Goal: Communication & Community: Answer question/provide support

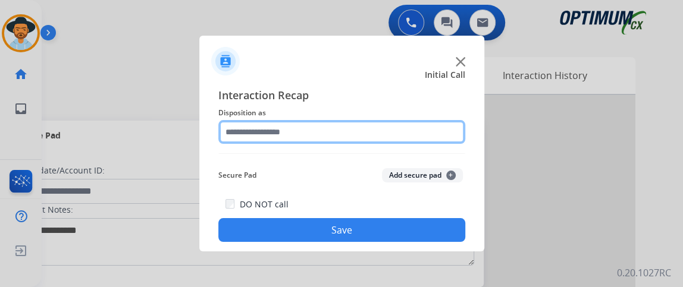
click at [327, 126] on input "text" at bounding box center [341, 132] width 247 height 24
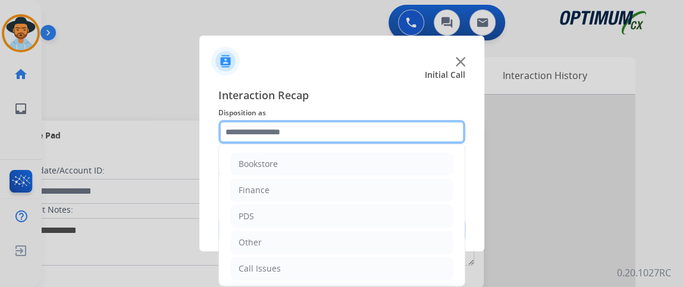
scroll to position [78, 0]
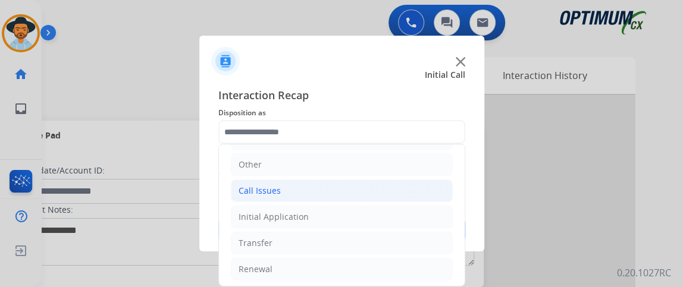
click at [344, 189] on li "Call Issues" at bounding box center [342, 191] width 222 height 23
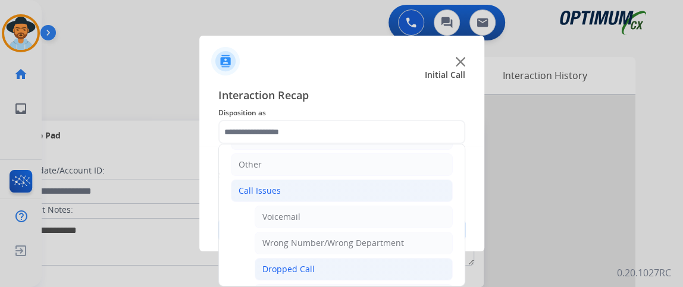
click at [360, 262] on li "Dropped Call" at bounding box center [354, 269] width 198 height 23
type input "**********"
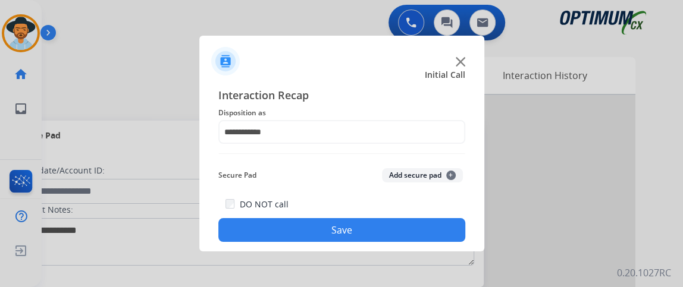
click at [359, 233] on button "Save" at bounding box center [341, 230] width 247 height 24
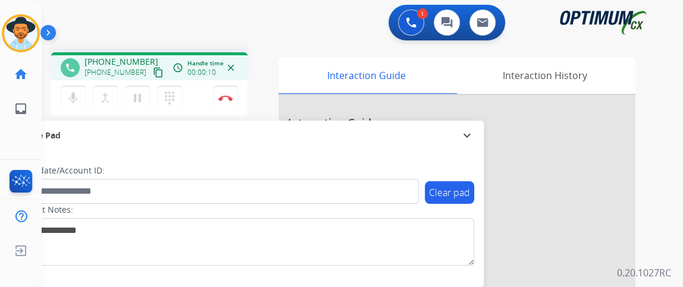
click at [151, 69] on button "content_copy" at bounding box center [158, 72] width 14 height 14
click at [79, 94] on mat-icon "mic" at bounding box center [73, 98] width 14 height 14
click at [76, 92] on mat-icon "mic_off" at bounding box center [73, 98] width 14 height 14
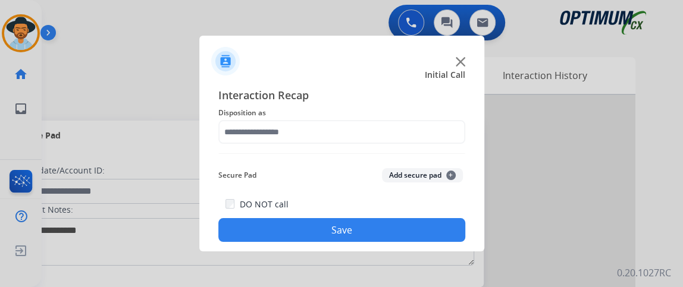
click at [260, 150] on div "Interaction Recap Disposition as Secure Pad Add secure pad + DO NOT call Save" at bounding box center [341, 164] width 247 height 155
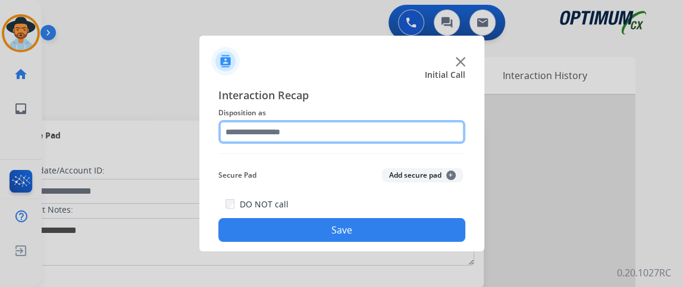
click at [257, 137] on input "text" at bounding box center [341, 132] width 247 height 24
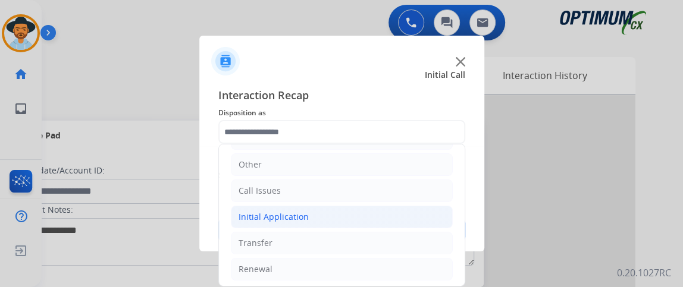
click at [350, 206] on li "Initial Application" at bounding box center [342, 217] width 222 height 23
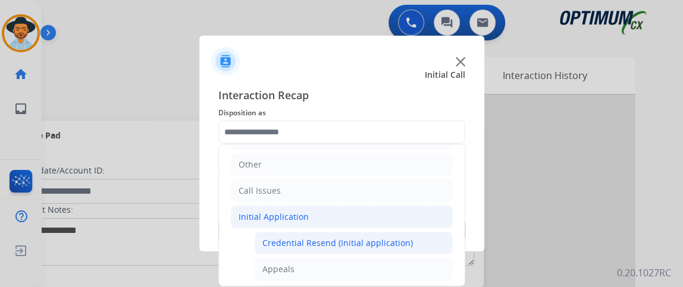
click at [343, 237] on div "Credential Resend (Initial application)" at bounding box center [337, 243] width 150 height 12
type input "**********"
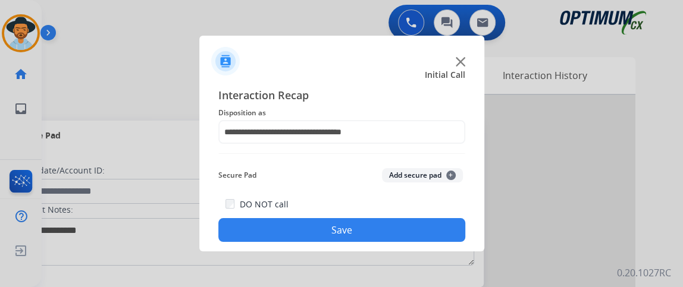
click at [341, 225] on button "Save" at bounding box center [341, 230] width 247 height 24
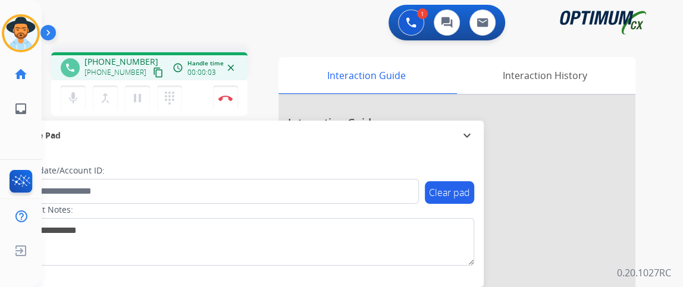
click at [153, 73] on mat-icon "content_copy" at bounding box center [158, 72] width 11 height 11
click at [75, 92] on mat-icon "mic" at bounding box center [73, 98] width 14 height 14
click at [75, 96] on mat-icon "mic_off" at bounding box center [73, 98] width 14 height 14
click at [75, 96] on mat-icon "mic" at bounding box center [73, 98] width 14 height 14
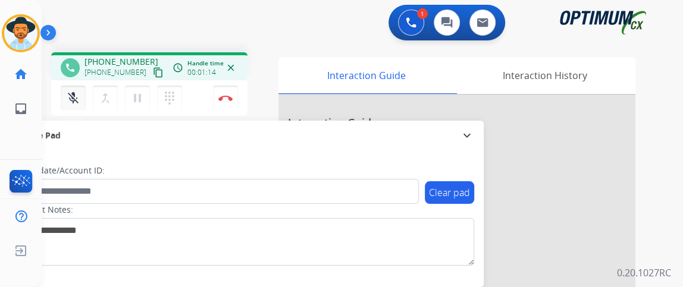
click at [75, 96] on mat-icon "mic_off" at bounding box center [73, 98] width 14 height 14
click at [78, 99] on mat-icon "mic" at bounding box center [73, 98] width 14 height 14
click at [77, 99] on mat-icon "mic_off" at bounding box center [73, 98] width 14 height 14
click at [76, 99] on mat-icon "mic" at bounding box center [73, 98] width 14 height 14
click at [69, 99] on mat-icon "mic_off" at bounding box center [73, 98] width 14 height 14
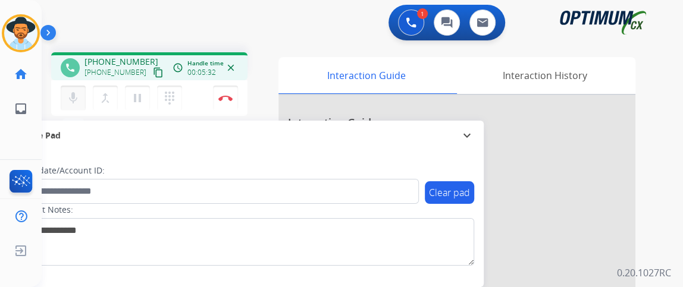
click at [82, 104] on button "mic Mute" at bounding box center [73, 98] width 25 height 25
click at [82, 105] on button "mic_off Mute" at bounding box center [73, 98] width 25 height 25
click at [72, 99] on mat-icon "mic" at bounding box center [73, 98] width 14 height 14
click at [72, 99] on mat-icon "mic_off" at bounding box center [73, 98] width 14 height 14
click at [74, 91] on mat-icon "mic" at bounding box center [73, 98] width 14 height 14
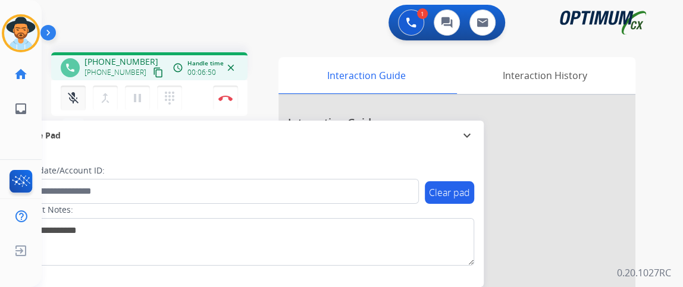
click at [74, 91] on mat-icon "mic_off" at bounding box center [73, 98] width 14 height 14
click at [74, 91] on mat-icon "mic" at bounding box center [73, 98] width 14 height 14
click at [72, 108] on button "mic_off Mute" at bounding box center [73, 98] width 25 height 25
click at [71, 108] on button "mic Mute" at bounding box center [73, 98] width 25 height 25
click at [71, 108] on button "mic_off Mute" at bounding box center [73, 98] width 25 height 25
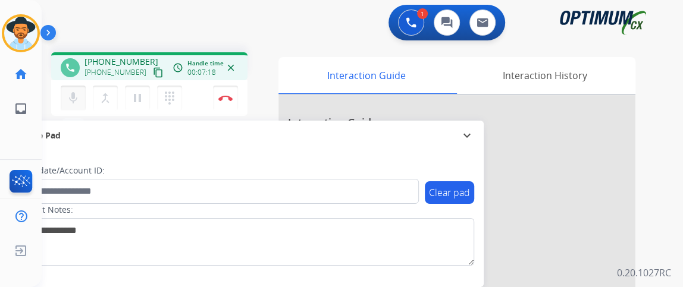
click at [74, 109] on button "mic Mute" at bounding box center [73, 98] width 25 height 25
click at [78, 98] on mat-icon "mic_off" at bounding box center [73, 98] width 14 height 14
click at [70, 93] on mat-icon "mic" at bounding box center [73, 98] width 14 height 14
click at [70, 93] on mat-icon "mic_off" at bounding box center [73, 98] width 14 height 14
click at [77, 89] on button "mic Mute" at bounding box center [73, 98] width 25 height 25
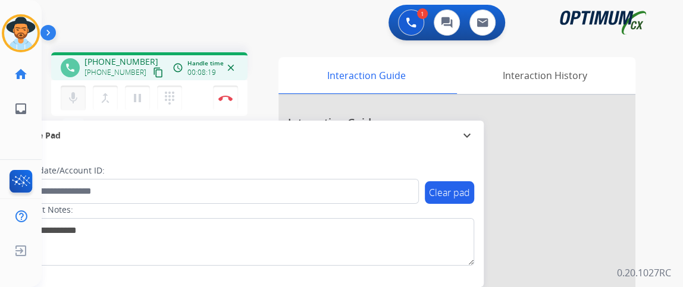
click at [77, 89] on button "mic Mute" at bounding box center [73, 98] width 25 height 25
click at [77, 89] on button "mic_off Mute" at bounding box center [73, 98] width 25 height 25
click at [78, 99] on mat-icon "mic" at bounding box center [73, 98] width 14 height 14
click at [78, 99] on mat-icon "mic_off" at bounding box center [73, 98] width 14 height 14
click at [81, 90] on button "mic Mute" at bounding box center [73, 98] width 25 height 25
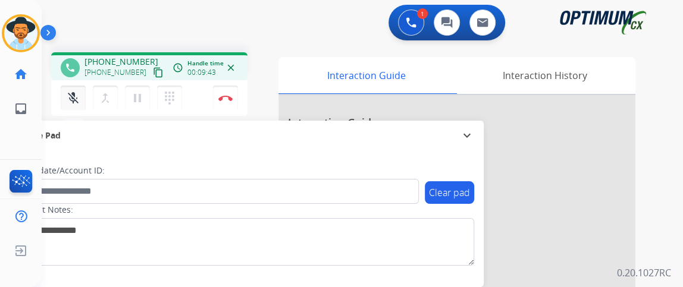
click at [77, 87] on button "mic_off Mute" at bounding box center [73, 98] width 25 height 25
click at [74, 117] on div "phone +15026454932 +15026454932 content_copy access_time Call metrics Queue 00:…" at bounding box center [149, 85] width 196 height 67
click at [73, 103] on mat-icon "mic" at bounding box center [73, 98] width 14 height 14
click at [72, 101] on mat-icon "mic_off" at bounding box center [73, 98] width 14 height 14
click at [72, 87] on button "mic Mute" at bounding box center [73, 98] width 25 height 25
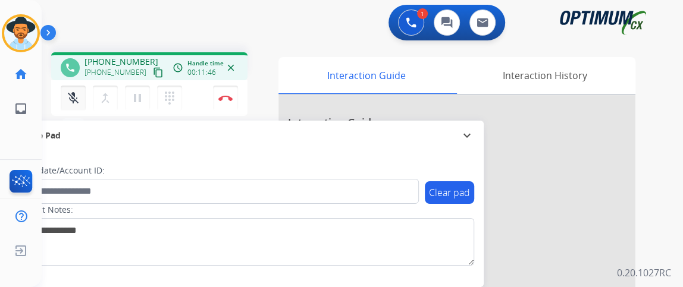
click at [75, 93] on mat-icon "mic_off" at bounding box center [73, 98] width 14 height 14
click at [72, 103] on mat-icon "mic" at bounding box center [73, 98] width 14 height 14
click at [83, 99] on button "mic_off Mute" at bounding box center [73, 98] width 25 height 25
click at [0, 132] on div "Gilce Busy Edit Avatar Agent: Gilce Routing Profile: NH_Bilingual home Home Hom…" at bounding box center [21, 143] width 42 height 287
click at [78, 87] on button "mic Mute" at bounding box center [73, 98] width 25 height 25
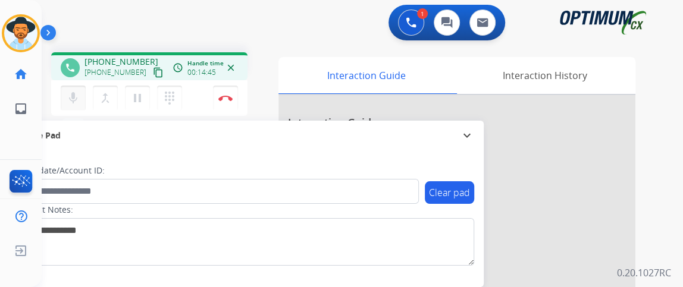
click at [77, 87] on button "mic Mute" at bounding box center [73, 98] width 25 height 25
click at [79, 98] on mat-icon "mic_off" at bounding box center [73, 98] width 14 height 14
click at [78, 94] on mat-icon "mic" at bounding box center [73, 98] width 14 height 14
click at [78, 93] on mat-icon "mic_off" at bounding box center [73, 98] width 14 height 14
click at [78, 93] on mat-icon "mic" at bounding box center [73, 98] width 14 height 14
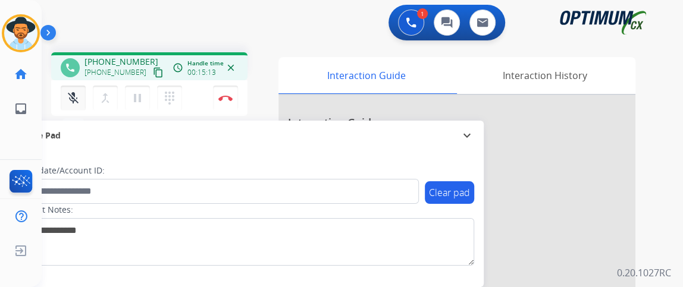
click at [81, 87] on button "mic_off Mute" at bounding box center [73, 98] width 25 height 25
click at [72, 87] on button "mic Mute" at bounding box center [73, 98] width 25 height 25
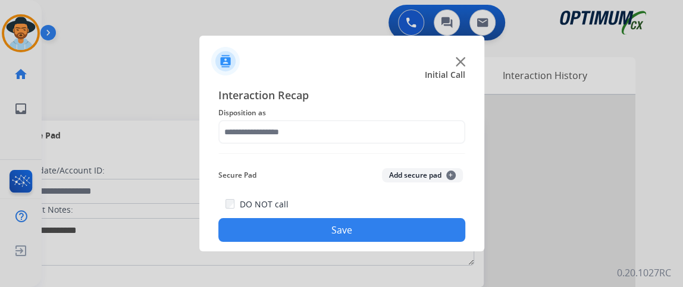
click at [252, 145] on div "Interaction Recap Disposition as Secure Pad Add secure pad + DO NOT call Save" at bounding box center [341, 164] width 247 height 155
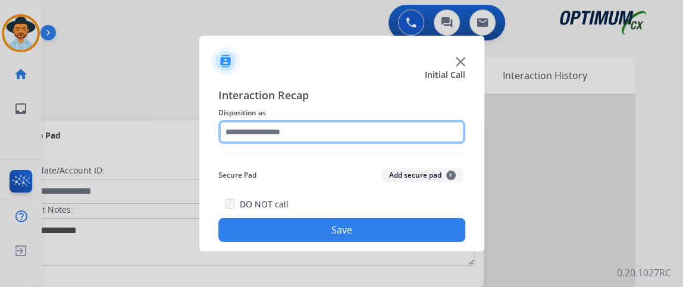
click at [253, 136] on input "text" at bounding box center [341, 132] width 247 height 24
click at [253, 137] on input "text" at bounding box center [341, 132] width 247 height 24
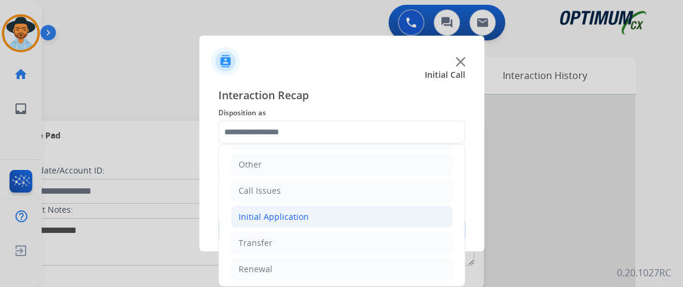
click at [362, 219] on li "Initial Application" at bounding box center [342, 217] width 222 height 23
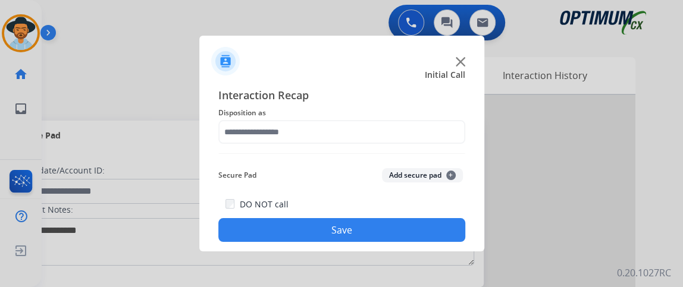
click at [331, 158] on div "Interaction Recap Disposition as Secure Pad Add secure pad + DO NOT call Save" at bounding box center [341, 164] width 247 height 155
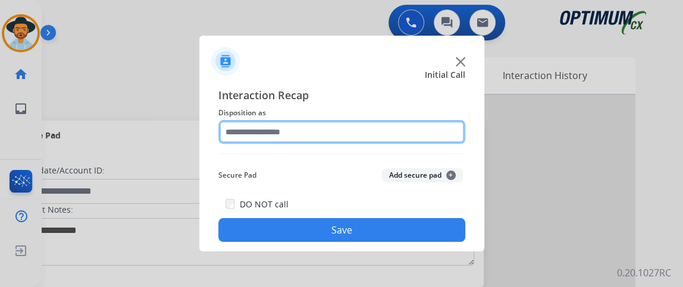
click at [329, 134] on input "text" at bounding box center [341, 132] width 247 height 24
click at [448, 137] on input "text" at bounding box center [341, 132] width 247 height 24
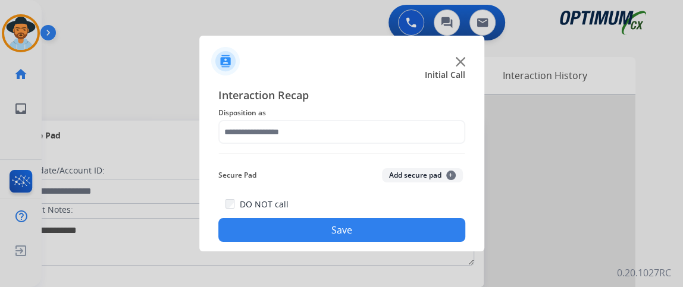
click at [453, 149] on div "Interaction Recap Disposition as Secure Pad Add secure pad + DO NOT call Save" at bounding box center [341, 164] width 247 height 155
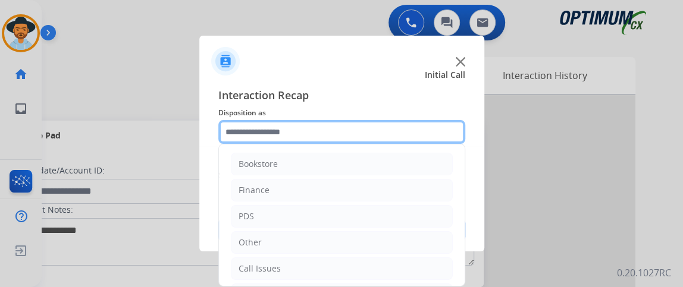
click at [444, 132] on input "text" at bounding box center [341, 132] width 247 height 24
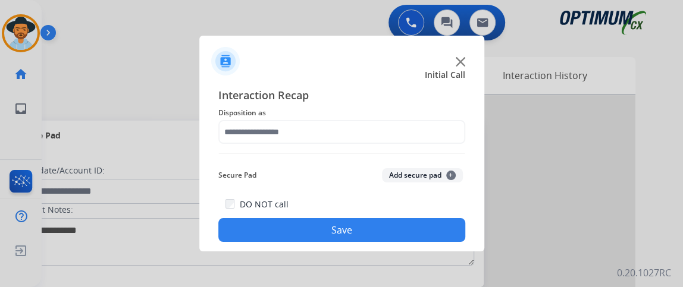
click at [460, 155] on div "Interaction Recap Disposition as Secure Pad Add secure pad + DO NOT call Save" at bounding box center [341, 164] width 247 height 155
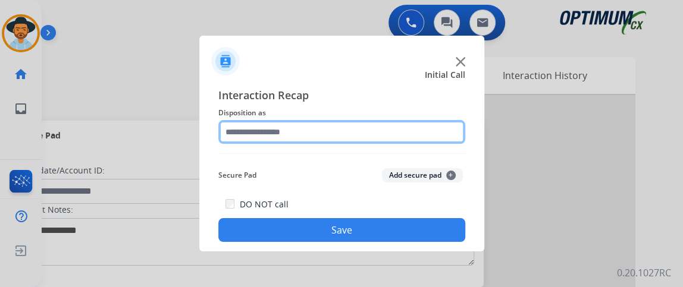
click at [405, 136] on input "text" at bounding box center [341, 132] width 247 height 24
click at [272, 136] on input "text" at bounding box center [341, 132] width 247 height 24
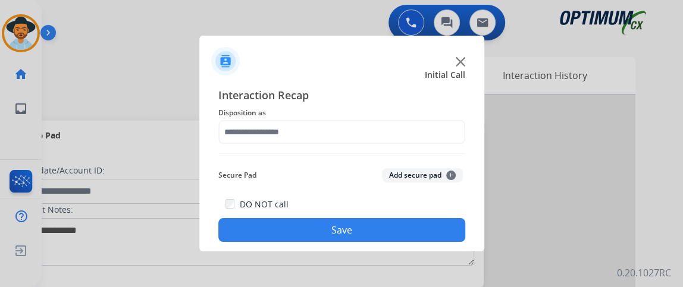
click at [329, 89] on span "Interaction Recap" at bounding box center [341, 96] width 247 height 19
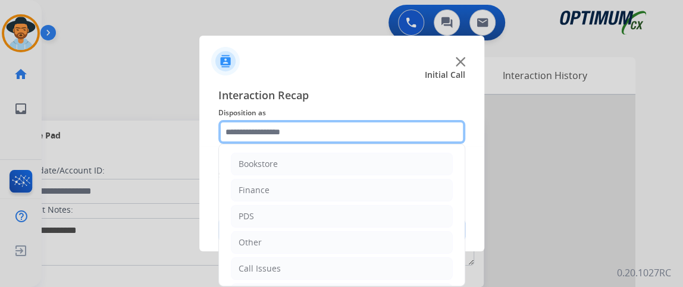
click at [320, 126] on input "text" at bounding box center [341, 132] width 247 height 24
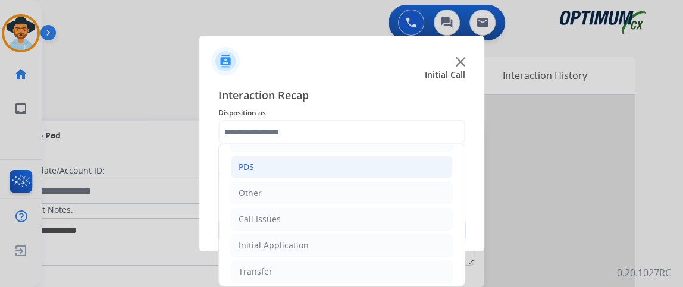
click at [401, 168] on li "PDS" at bounding box center [342, 167] width 222 height 23
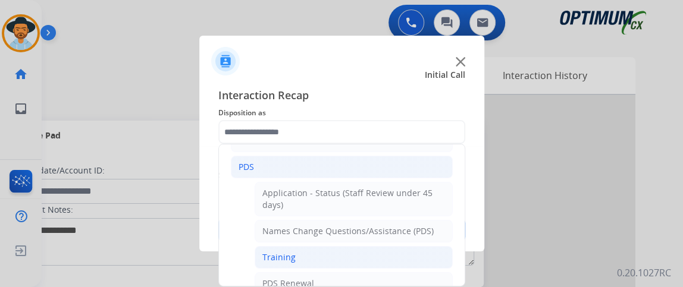
click at [397, 249] on li "Training" at bounding box center [354, 257] width 198 height 23
type input "********"
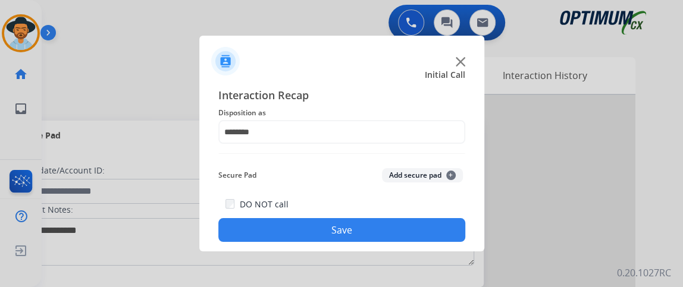
click at [385, 226] on button "Save" at bounding box center [341, 230] width 247 height 24
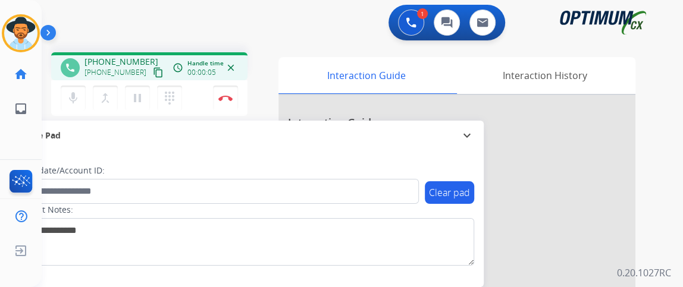
click at [153, 75] on mat-icon "content_copy" at bounding box center [158, 72] width 11 height 11
click at [79, 101] on mat-icon "mic" at bounding box center [73, 98] width 14 height 14
click at [78, 101] on mat-icon "mic_off" at bounding box center [73, 98] width 14 height 14
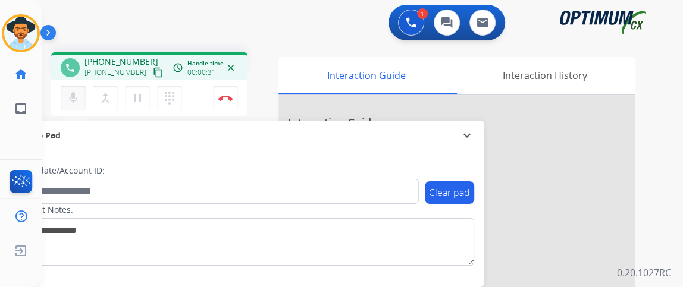
click at [79, 101] on mat-icon "mic" at bounding box center [73, 98] width 14 height 14
click at [69, 99] on mat-icon "mic_off" at bounding box center [73, 98] width 14 height 14
click at [153, 76] on mat-icon "content_copy" at bounding box center [158, 72] width 11 height 11
click at [67, 101] on mat-icon "mic" at bounding box center [73, 98] width 14 height 14
click at [70, 99] on mat-icon "mic_off" at bounding box center [73, 98] width 14 height 14
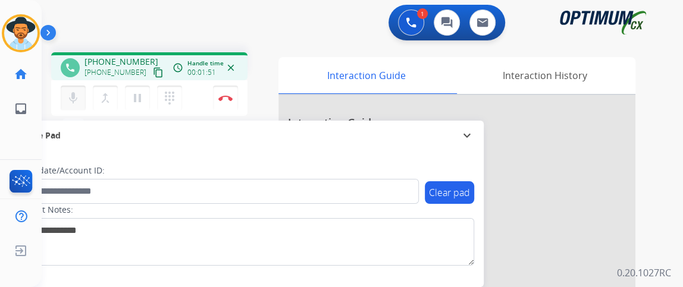
click at [81, 98] on button "mic Mute" at bounding box center [73, 98] width 25 height 25
click at [84, 102] on button "mic Mute" at bounding box center [73, 98] width 25 height 25
click at [84, 103] on button "mic_off Mute" at bounding box center [73, 98] width 25 height 25
drag, startPoint x: 84, startPoint y: 103, endPoint x: 76, endPoint y: 99, distance: 8.8
click at [76, 99] on button "mic Mute" at bounding box center [73, 98] width 25 height 25
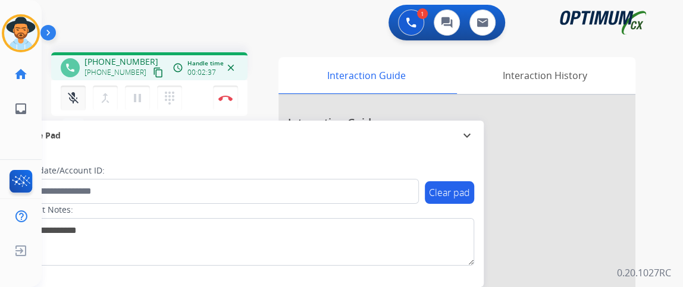
click at [76, 99] on mat-icon "mic_off" at bounding box center [73, 98] width 14 height 14
click at [76, 99] on mat-icon "mic" at bounding box center [73, 98] width 14 height 14
click at [76, 99] on mat-icon "mic_off" at bounding box center [73, 98] width 14 height 14
click at [76, 99] on mat-icon "mic" at bounding box center [73, 98] width 14 height 14
click at [77, 99] on mat-icon "mic_off" at bounding box center [73, 98] width 14 height 14
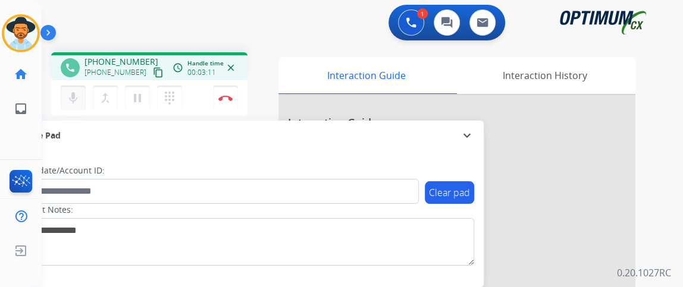
click at [76, 102] on mat-icon "mic" at bounding box center [73, 98] width 14 height 14
click at [76, 102] on mat-icon "mic_off" at bounding box center [73, 98] width 14 height 14
click at [84, 101] on button "mic Mute" at bounding box center [73, 98] width 25 height 25
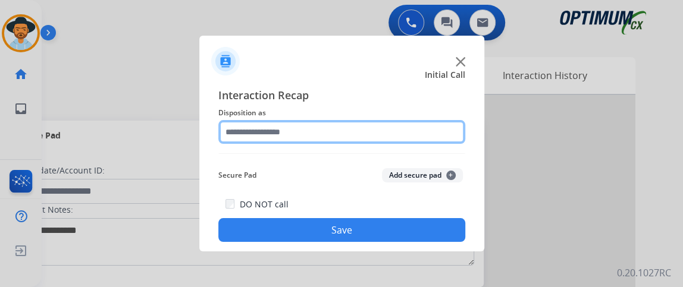
click at [268, 129] on input "text" at bounding box center [341, 132] width 247 height 24
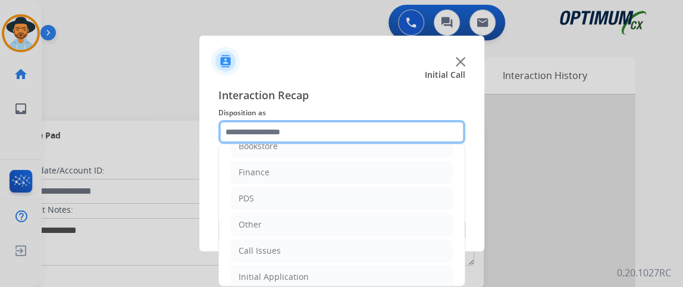
scroll to position [78, 0]
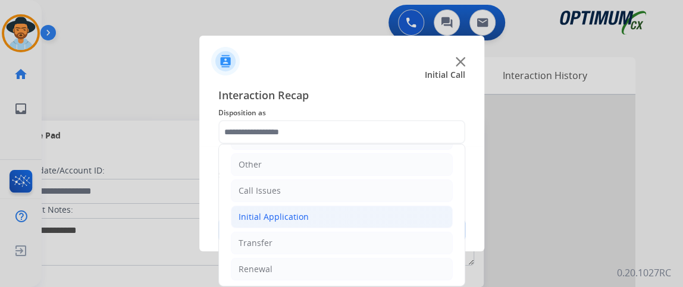
click at [423, 214] on li "Initial Application" at bounding box center [342, 217] width 222 height 23
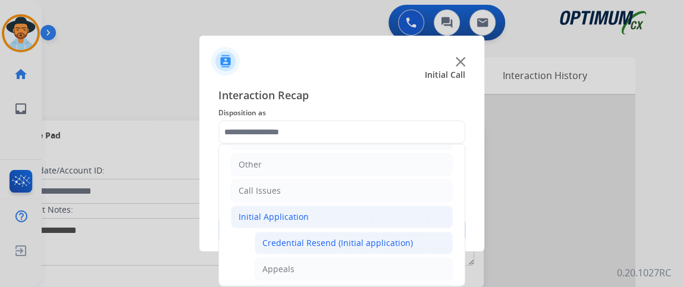
click at [420, 234] on li "Credential Resend (Initial application)" at bounding box center [354, 243] width 198 height 23
type input "**********"
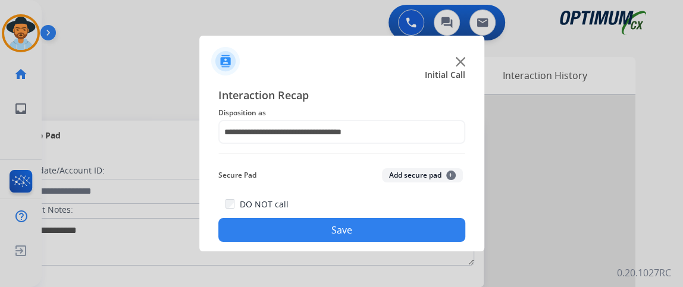
click at [419, 224] on button "Save" at bounding box center [341, 230] width 247 height 24
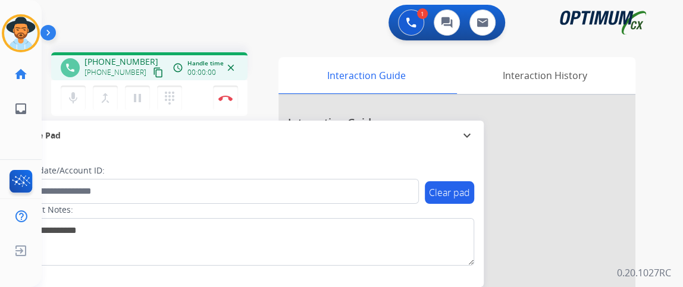
click at [140, 81] on div "mic Mute merge_type Bridge pause Hold dialpad Dialpad Disconnect" at bounding box center [149, 98] width 196 height 36
click at [85, 90] on div "mic Mute merge_type Bridge pause Hold dialpad Dialpad" at bounding box center [125, 98] width 128 height 25
click at [87, 90] on div "mic Mute merge_type Bridge pause Hold dialpad Dialpad" at bounding box center [125, 98] width 128 height 25
click at [79, 98] on mat-icon "mic" at bounding box center [73, 98] width 14 height 14
click at [79, 98] on mat-icon "mic_off" at bounding box center [73, 98] width 14 height 14
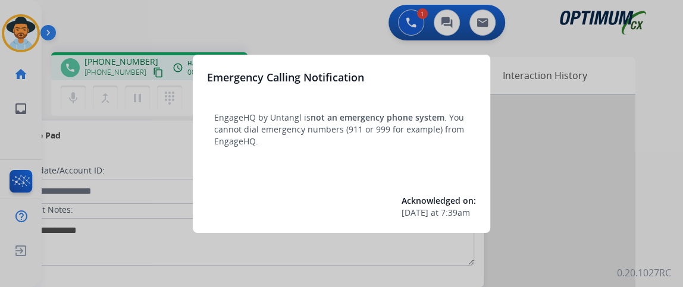
click at [116, 155] on div at bounding box center [341, 143] width 683 height 287
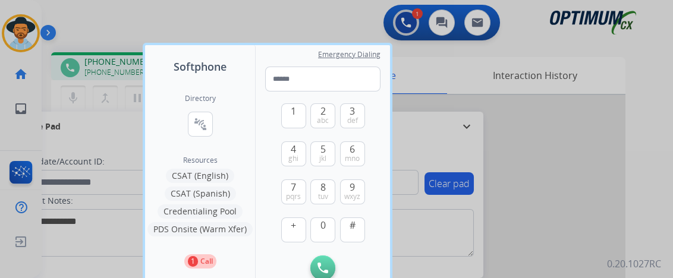
click at [76, 107] on div at bounding box center [336, 139] width 673 height 278
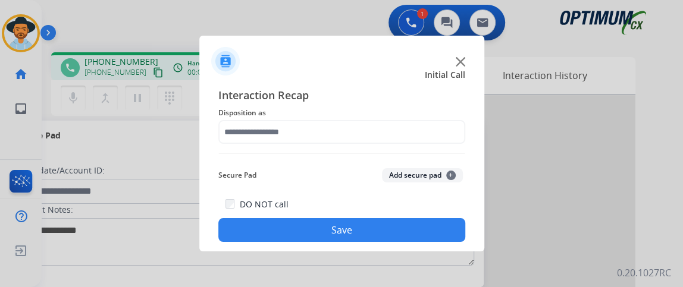
click at [288, 146] on div "Interaction Recap Disposition as Secure Pad Add secure pad + DO NOT call Save" at bounding box center [341, 164] width 247 height 155
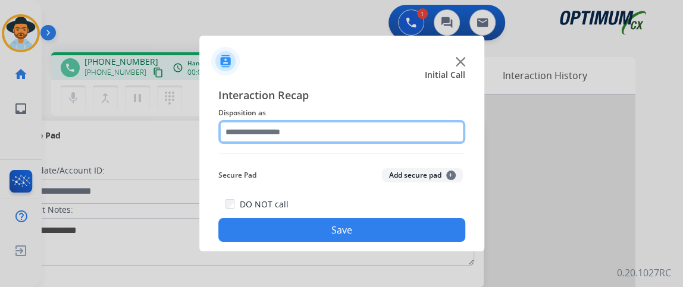
click at [284, 129] on input "text" at bounding box center [341, 132] width 247 height 24
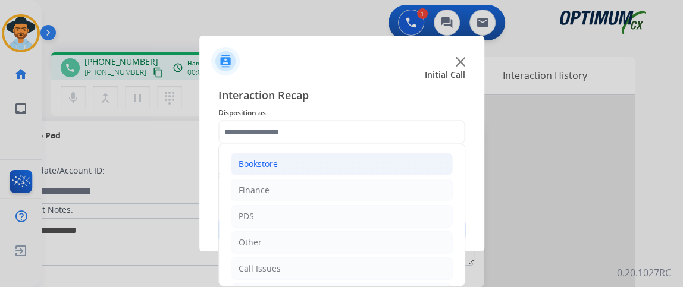
click at [290, 162] on li "Bookstore" at bounding box center [342, 164] width 222 height 23
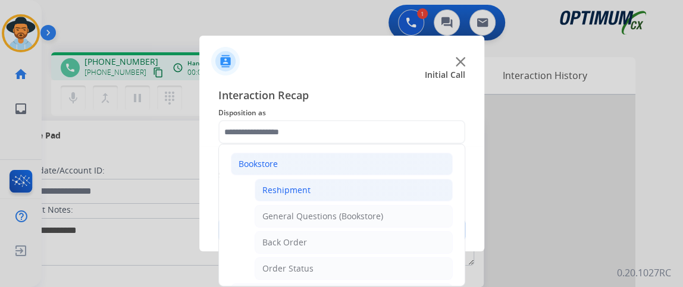
click at [286, 187] on div "Reshipment" at bounding box center [286, 190] width 48 height 12
type input "**********"
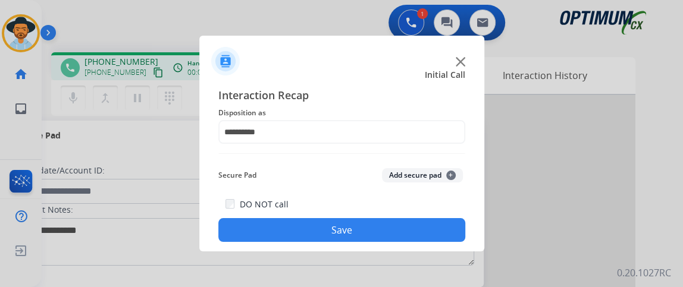
click at [277, 228] on button "Save" at bounding box center [341, 230] width 247 height 24
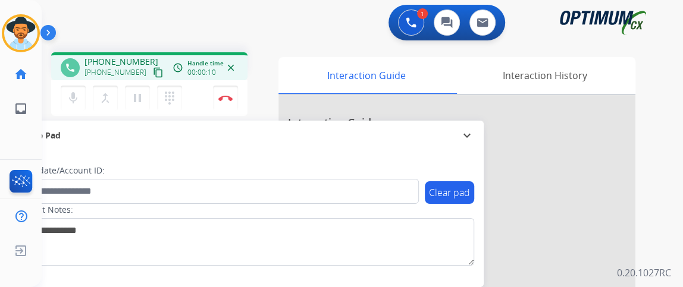
click at [153, 73] on mat-icon "content_copy" at bounding box center [158, 72] width 11 height 11
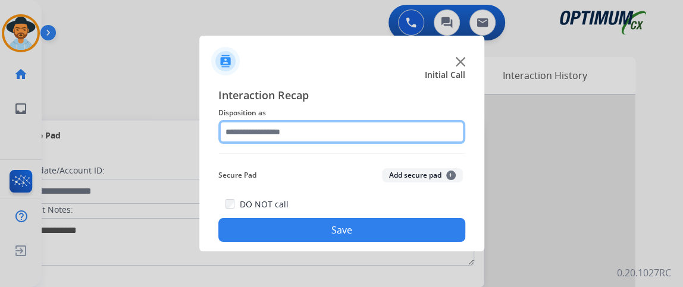
click at [309, 120] on input "text" at bounding box center [341, 132] width 247 height 24
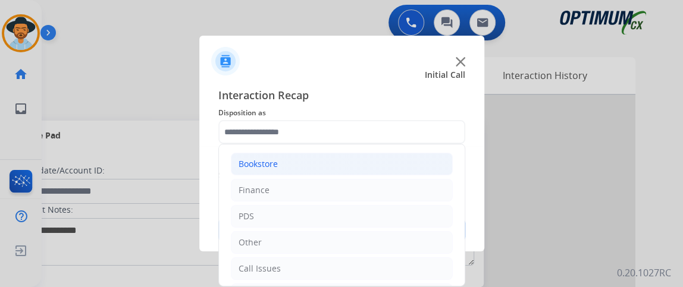
click at [363, 171] on li "Bookstore" at bounding box center [342, 164] width 222 height 23
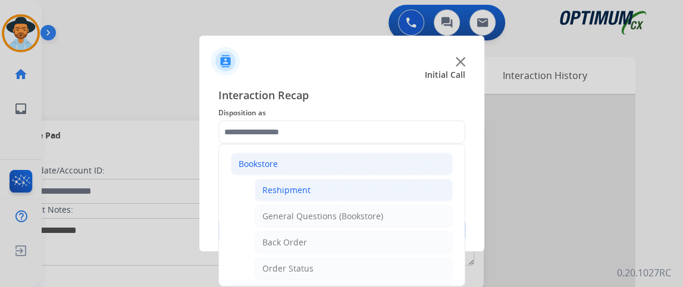
click at [353, 189] on li "Reshipment" at bounding box center [354, 190] width 198 height 23
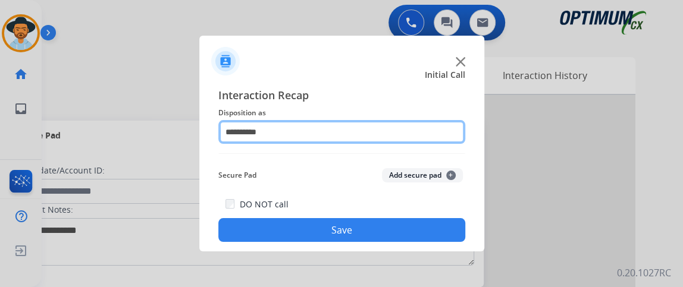
click at [355, 138] on input "**********" at bounding box center [341, 132] width 247 height 24
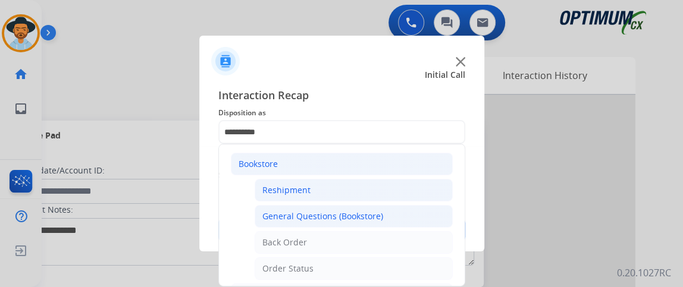
click at [359, 221] on div "General Questions (Bookstore)" at bounding box center [322, 217] width 121 height 12
type input "**********"
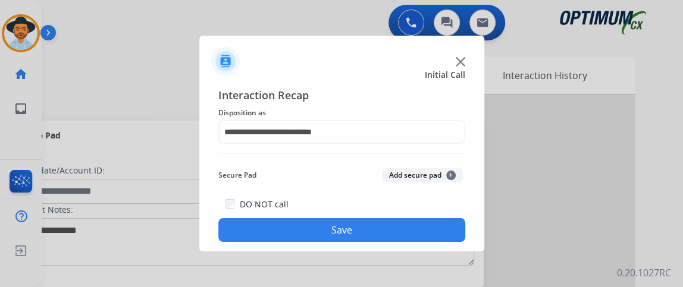
click at [359, 221] on button "Save" at bounding box center [341, 230] width 247 height 24
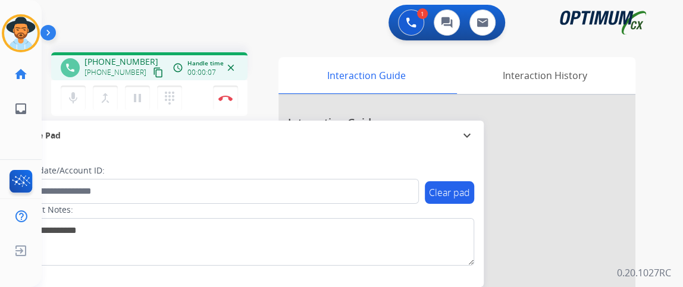
click at [153, 74] on mat-icon "content_copy" at bounding box center [158, 72] width 11 height 11
click at [76, 101] on mat-icon "mic" at bounding box center [73, 98] width 14 height 14
click at [69, 92] on mat-icon "mic_off" at bounding box center [73, 98] width 14 height 14
click at [68, 102] on mat-icon "mic" at bounding box center [73, 98] width 14 height 14
click at [68, 102] on mat-icon "mic_off" at bounding box center [73, 98] width 14 height 14
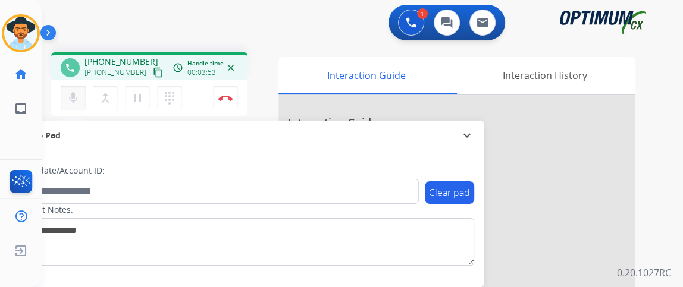
click at [70, 92] on mat-icon "mic" at bounding box center [73, 98] width 14 height 14
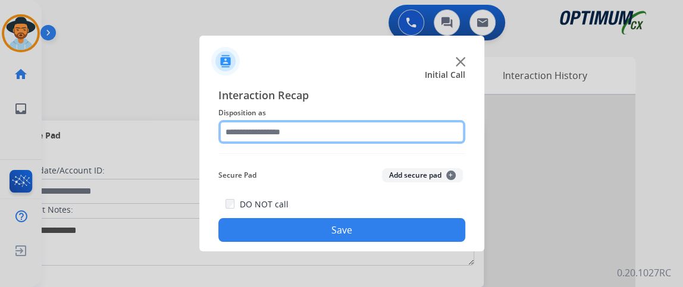
click at [378, 130] on input "text" at bounding box center [341, 132] width 247 height 24
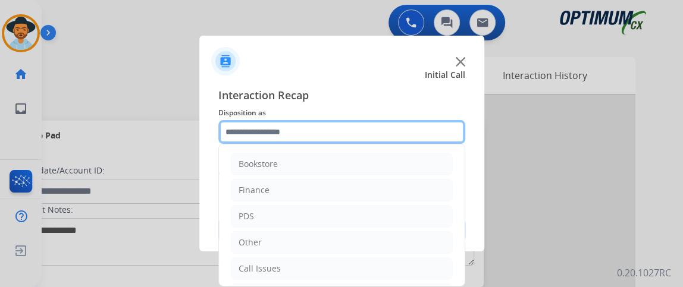
scroll to position [78, 0]
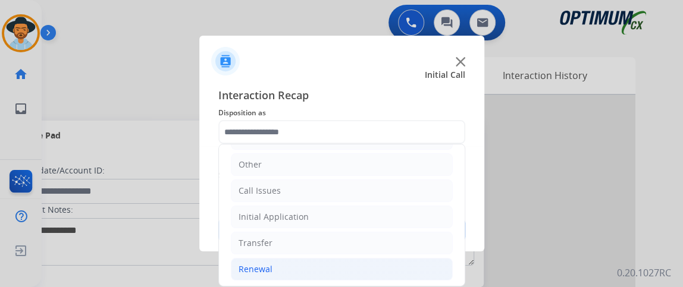
click at [359, 260] on li "Renewal" at bounding box center [342, 269] width 222 height 23
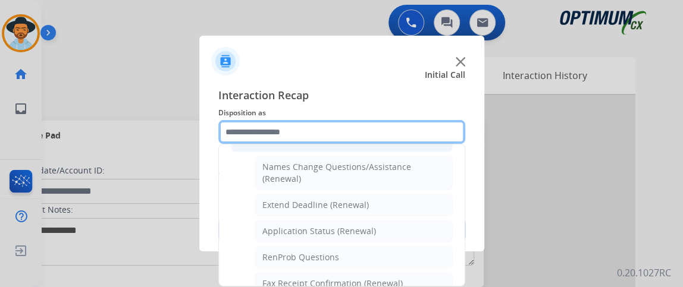
scroll to position [207, 0]
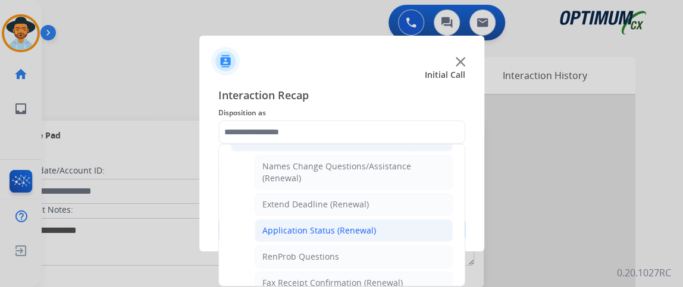
click at [396, 222] on li "Application Status (Renewal)" at bounding box center [354, 230] width 198 height 23
type input "**********"
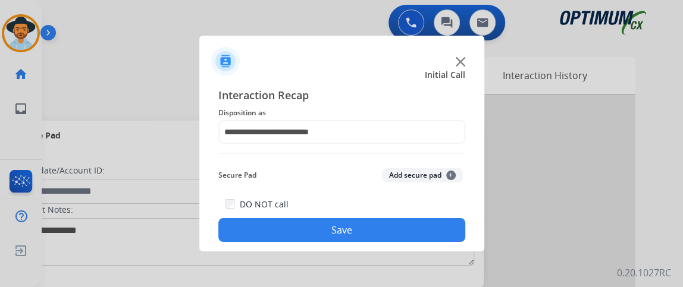
click at [386, 231] on button "Save" at bounding box center [341, 230] width 247 height 24
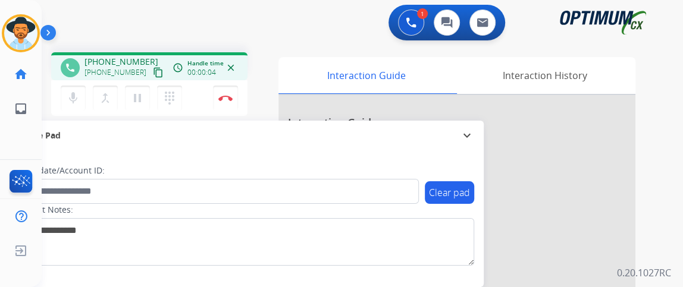
click at [151, 70] on button "content_copy" at bounding box center [158, 72] width 14 height 14
click at [87, 95] on div "mic Mute merge_type Bridge pause Hold dialpad Dialpad" at bounding box center [125, 98] width 128 height 25
click at [81, 95] on button "mic Mute" at bounding box center [73, 98] width 25 height 25
click at [81, 95] on button "mic_off Mute" at bounding box center [73, 98] width 25 height 25
click at [83, 95] on button "mic Mute" at bounding box center [73, 98] width 25 height 25
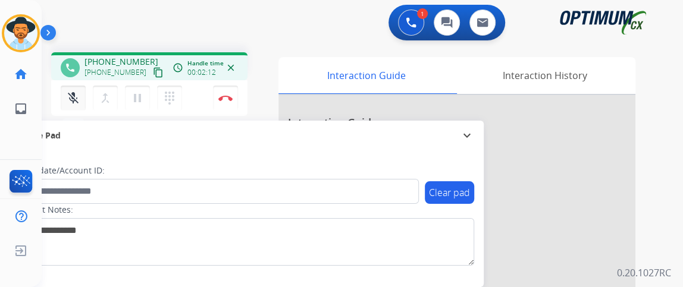
click at [82, 95] on button "mic_off Mute" at bounding box center [73, 98] width 25 height 25
click at [218, 91] on button "Disconnect" at bounding box center [225, 98] width 25 height 25
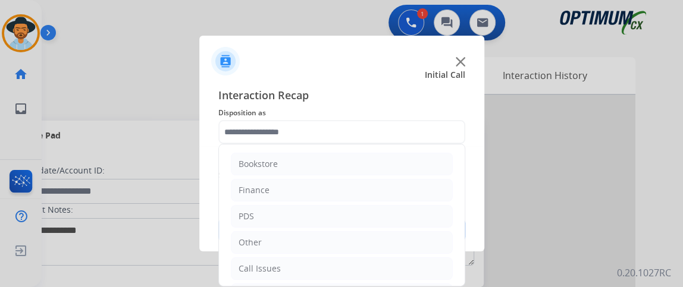
click at [330, 134] on input "text" at bounding box center [341, 132] width 247 height 24
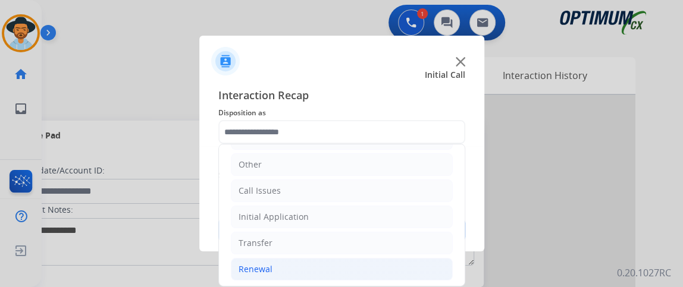
click at [308, 277] on li "Renewal" at bounding box center [342, 269] width 222 height 23
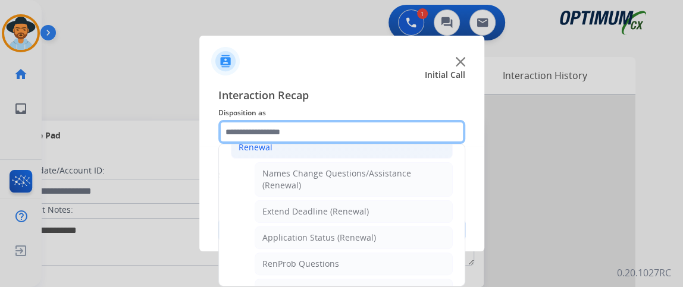
scroll to position [239, 0]
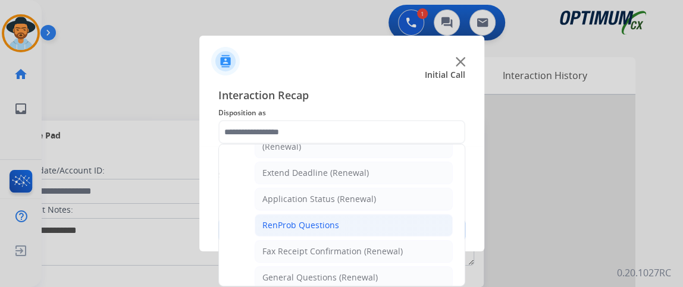
click at [421, 214] on li "RenProb Questions" at bounding box center [354, 225] width 198 height 23
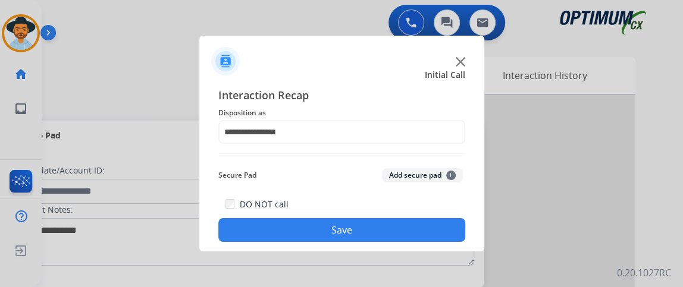
click at [391, 117] on span "Disposition as" at bounding box center [341, 113] width 247 height 14
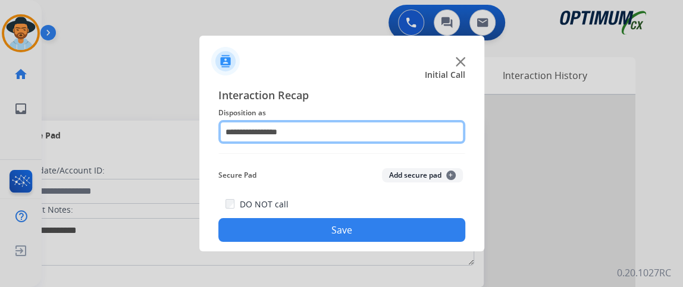
click at [392, 126] on input "**********" at bounding box center [341, 132] width 247 height 24
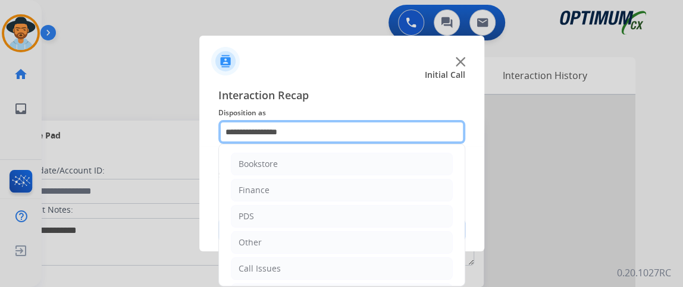
scroll to position [353, 0]
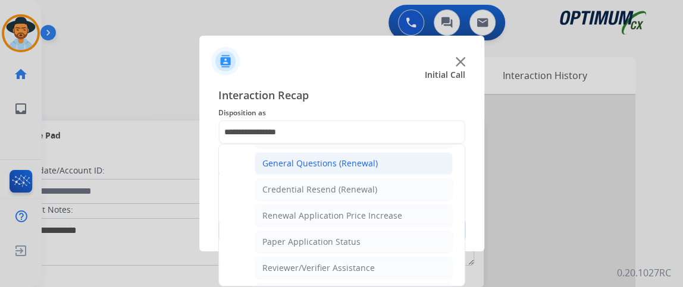
click at [399, 164] on li "General Questions (Renewal)" at bounding box center [354, 163] width 198 height 23
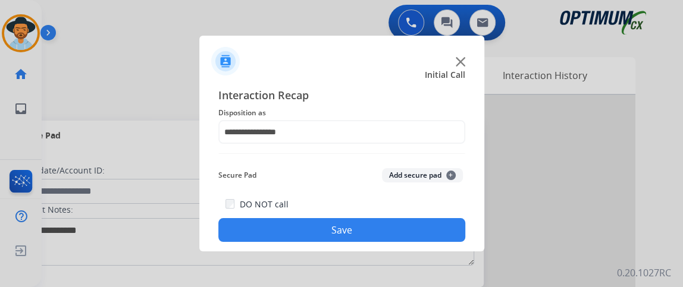
type input "**********"
click at [396, 208] on div "DO NOT call Save" at bounding box center [341, 219] width 247 height 45
click at [396, 214] on div "DO NOT call Save" at bounding box center [341, 219] width 247 height 45
click at [396, 219] on button "Save" at bounding box center [341, 230] width 247 height 24
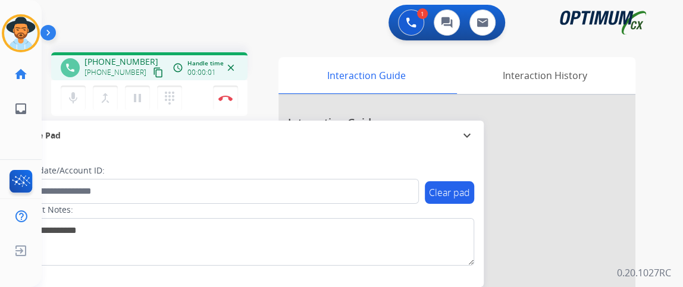
click at [153, 75] on mat-icon "content_copy" at bounding box center [158, 72] width 11 height 11
click at [80, 94] on button "mic Mute" at bounding box center [73, 98] width 25 height 25
click at [80, 94] on button "mic_off Mute" at bounding box center [73, 98] width 25 height 25
click at [212, 96] on div "mic Mute merge_type Bridge pause Hold dialpad Dialpad Disconnect" at bounding box center [149, 98] width 196 height 36
click at [225, 95] on img at bounding box center [225, 98] width 14 height 6
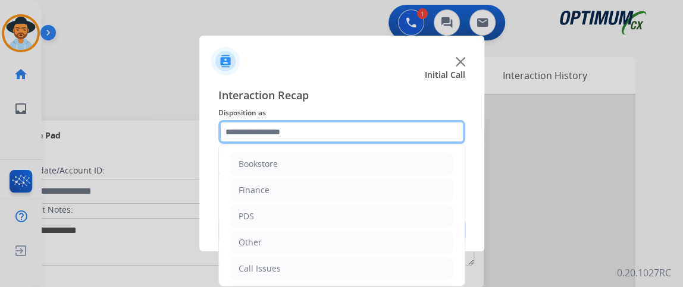
click at [400, 140] on input "text" at bounding box center [341, 132] width 247 height 24
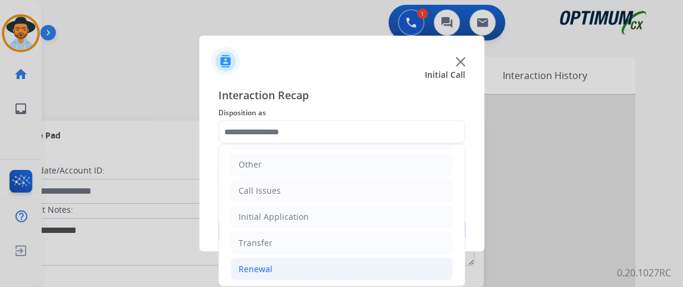
click at [407, 271] on li "Renewal" at bounding box center [342, 269] width 222 height 23
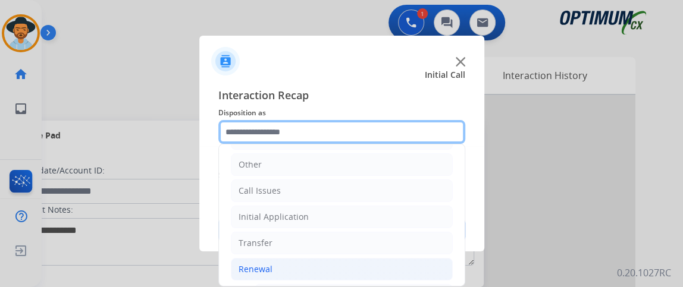
scroll to position [201, 0]
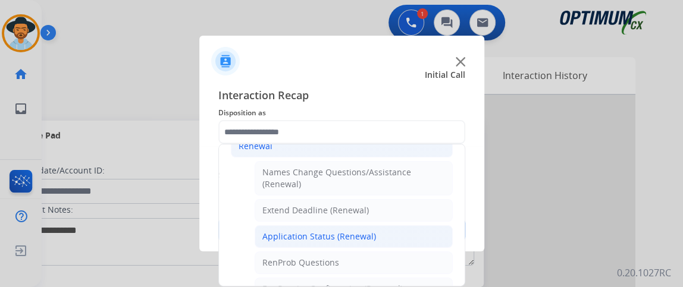
click at [435, 225] on li "Application Status (Renewal)" at bounding box center [354, 236] width 198 height 23
type input "**********"
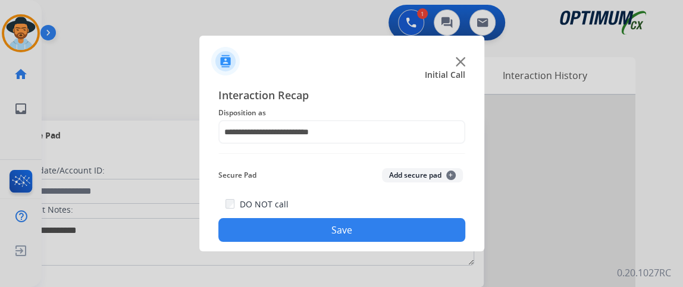
click at [428, 230] on button "Save" at bounding box center [341, 230] width 247 height 24
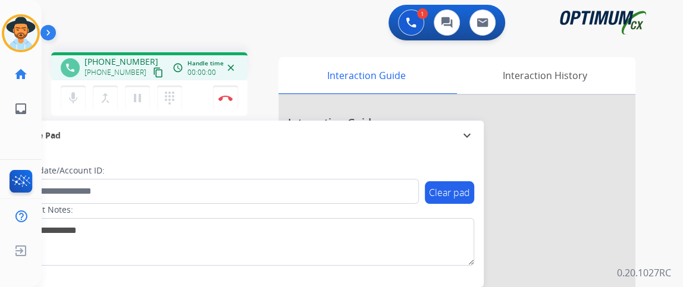
click at [153, 72] on mat-icon "content_copy" at bounding box center [158, 72] width 11 height 11
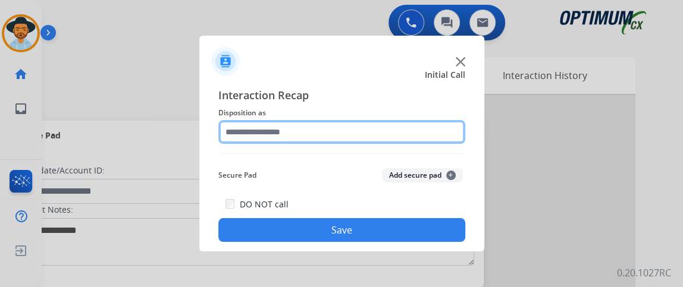
click at [340, 135] on input "text" at bounding box center [341, 132] width 247 height 24
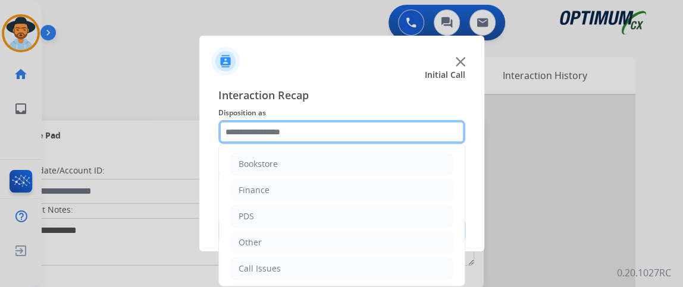
scroll to position [78, 0]
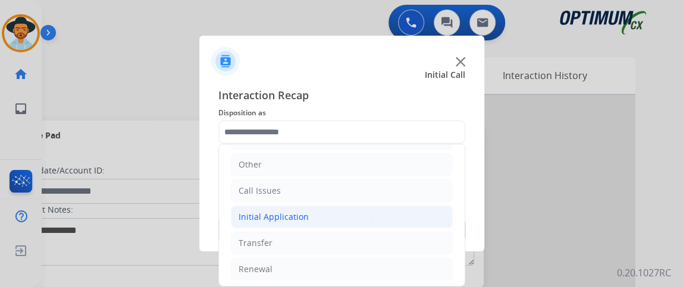
click at [372, 212] on li "Initial Application" at bounding box center [342, 217] width 222 height 23
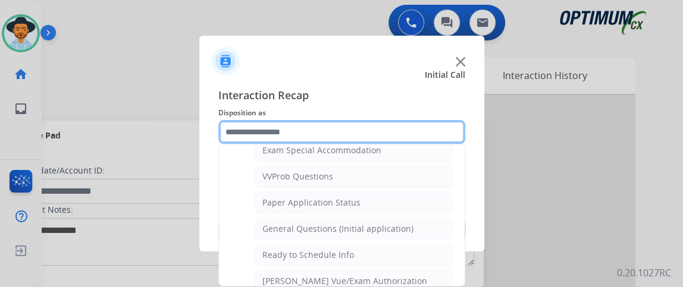
scroll to position [629, 0]
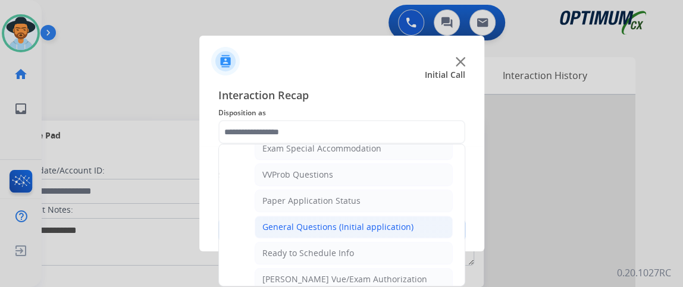
click at [409, 216] on li "General Questions (Initial application)" at bounding box center [354, 227] width 198 height 23
type input "**********"
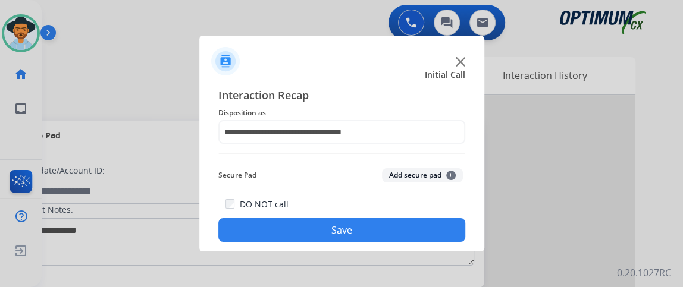
click at [405, 234] on button "Save" at bounding box center [341, 230] width 247 height 24
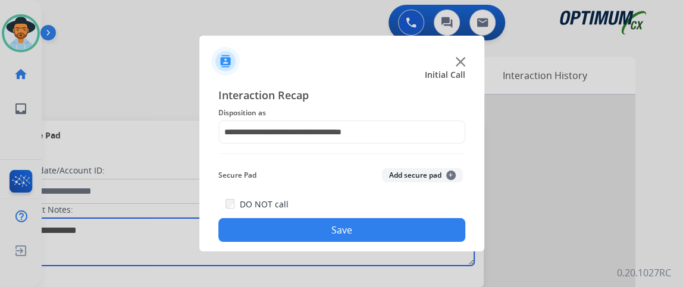
click at [405, 234] on textarea at bounding box center [244, 242] width 459 height 48
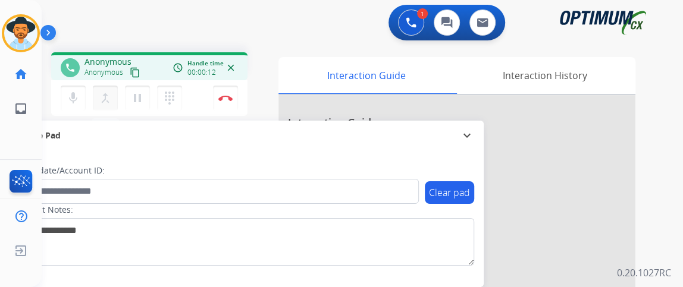
click at [95, 90] on button "merge_type Bridge" at bounding box center [105, 98] width 25 height 25
click at [80, 93] on button "mic Mute" at bounding box center [73, 98] width 25 height 25
click at [80, 93] on button "mic_off Mute" at bounding box center [73, 98] width 25 height 25
click at [77, 89] on button "mic Mute" at bounding box center [73, 98] width 25 height 25
click at [78, 89] on button "mic Mute" at bounding box center [73, 98] width 25 height 25
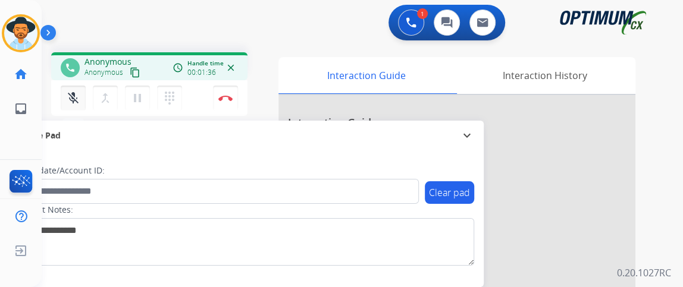
click at [78, 89] on button "mic_off Mute" at bounding box center [73, 98] width 25 height 25
click at [78, 89] on button "mic Mute" at bounding box center [73, 98] width 25 height 25
click at [77, 89] on button "mic_off Mute" at bounding box center [73, 98] width 25 height 25
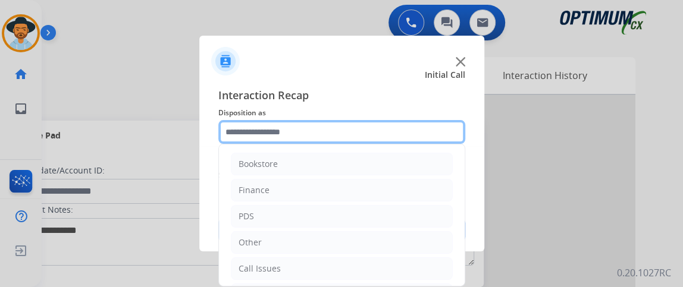
click at [302, 131] on input "text" at bounding box center [341, 132] width 247 height 24
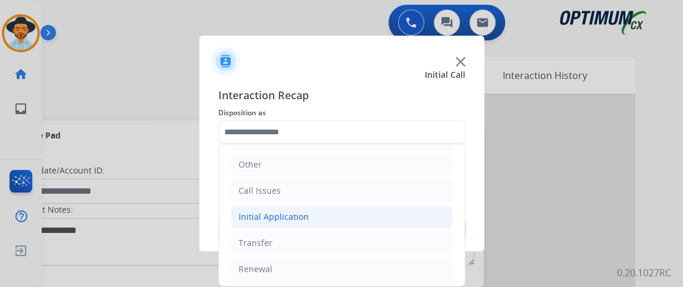
click at [382, 215] on li "Initial Application" at bounding box center [342, 217] width 222 height 23
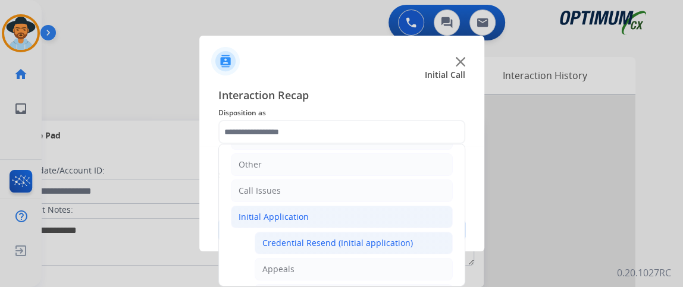
click at [380, 237] on div "Credential Resend (Initial application)" at bounding box center [337, 243] width 150 height 12
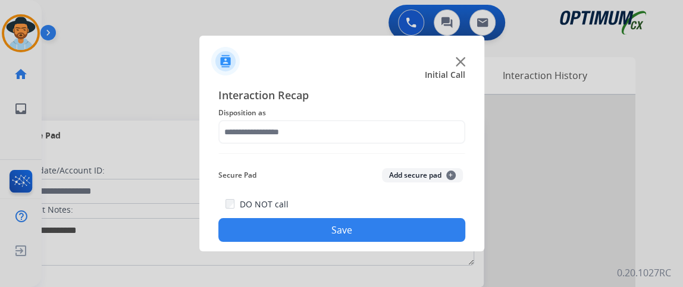
type input "**********"
click at [380, 234] on button "Save" at bounding box center [341, 230] width 247 height 24
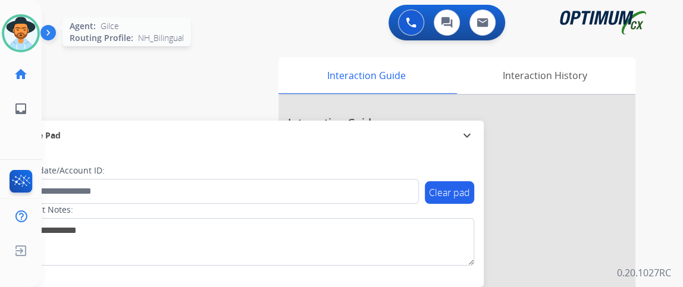
click at [19, 29] on img at bounding box center [20, 33] width 33 height 33
click at [19, 28] on img at bounding box center [20, 33] width 33 height 33
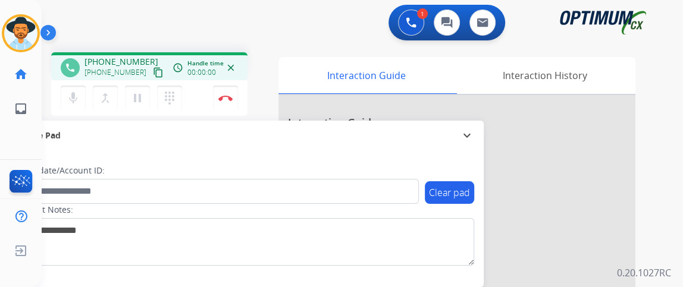
click at [153, 70] on mat-icon "content_copy" at bounding box center [158, 72] width 11 height 11
click at [70, 96] on mat-icon "mic" at bounding box center [73, 98] width 14 height 14
click at [70, 96] on mat-icon "mic_off" at bounding box center [73, 98] width 14 height 14
click at [77, 93] on mat-icon "mic" at bounding box center [73, 98] width 14 height 14
click at [77, 93] on mat-icon "mic_off" at bounding box center [73, 98] width 14 height 14
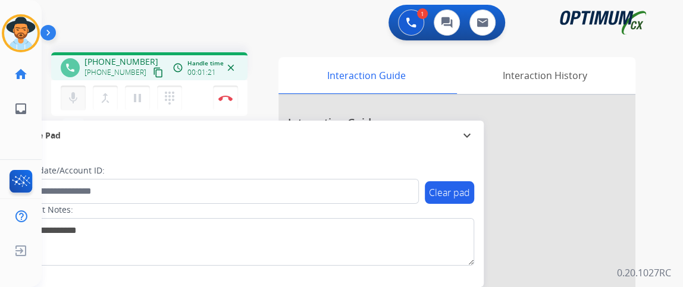
click at [79, 95] on mat-icon "mic" at bounding box center [73, 98] width 14 height 14
click at [80, 95] on button "mic_off Mute" at bounding box center [73, 98] width 25 height 25
click at [224, 97] on img at bounding box center [225, 98] width 14 height 6
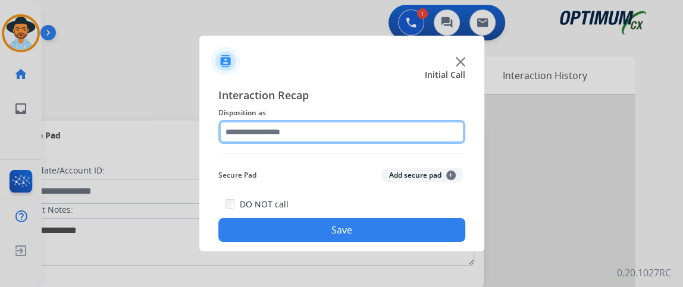
click at [302, 134] on input "text" at bounding box center [341, 132] width 247 height 24
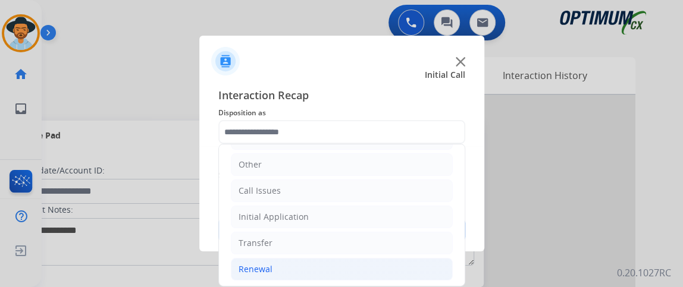
click at [388, 263] on li "Renewal" at bounding box center [342, 269] width 222 height 23
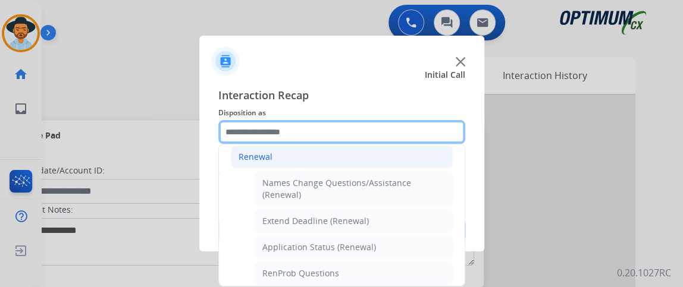
scroll to position [193, 0]
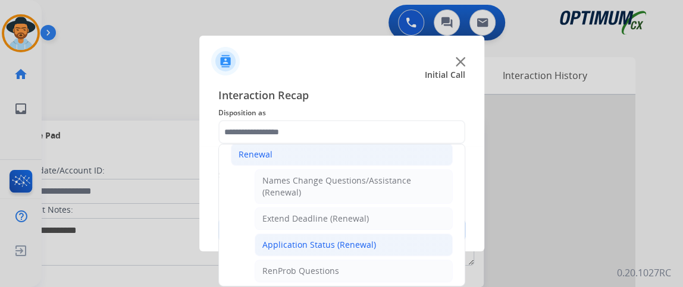
click at [419, 234] on li "Application Status (Renewal)" at bounding box center [354, 245] width 198 height 23
type input "**********"
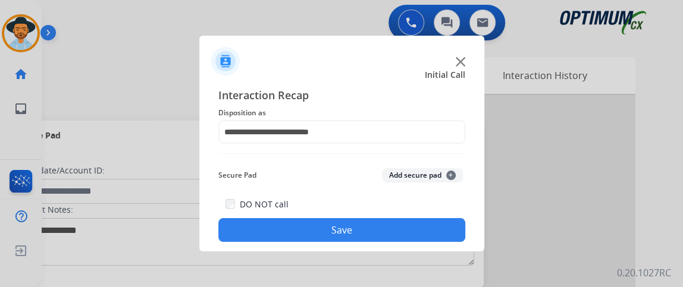
click at [419, 231] on button "Save" at bounding box center [341, 230] width 247 height 24
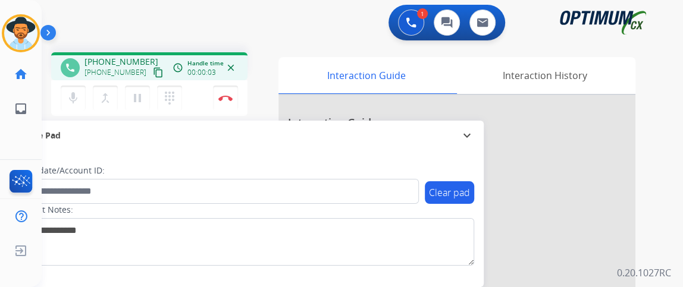
click at [153, 70] on mat-icon "content_copy" at bounding box center [158, 72] width 11 height 11
click at [78, 93] on mat-icon "mic" at bounding box center [73, 98] width 14 height 14
click at [65, 98] on button "mic_off Mute" at bounding box center [73, 98] width 25 height 25
click at [73, 98] on mat-icon "mic" at bounding box center [73, 98] width 14 height 14
click at [64, 104] on button "mic_off Mute" at bounding box center [73, 98] width 25 height 25
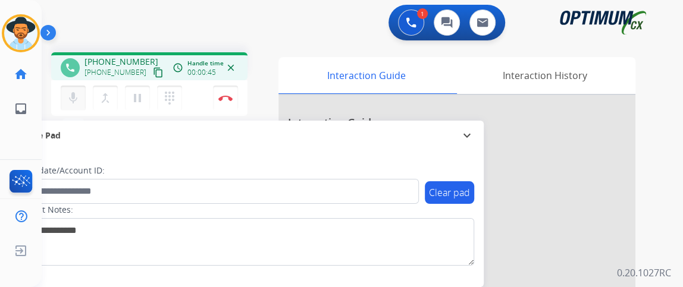
click at [79, 91] on mat-icon "mic" at bounding box center [73, 98] width 14 height 14
click at [81, 95] on button "mic_off Mute" at bounding box center [73, 98] width 25 height 25
click at [81, 95] on button "mic Mute" at bounding box center [73, 98] width 25 height 25
click at [81, 95] on button "mic_off Mute" at bounding box center [73, 98] width 25 height 25
click at [79, 102] on mat-icon "mic" at bounding box center [73, 98] width 14 height 14
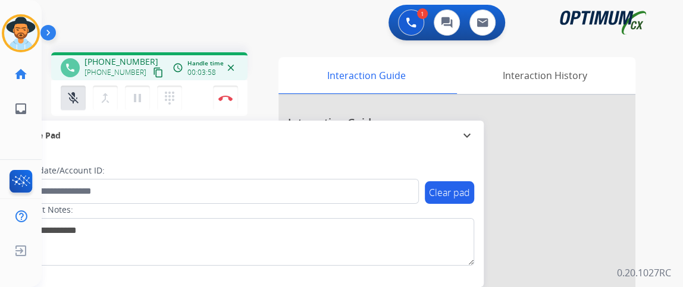
click at [81, 103] on button "mic_off Mute" at bounding box center [73, 98] width 25 height 25
click at [86, 106] on div "mic_off Mute merge_type Bridge pause Hold dialpad Dialpad" at bounding box center [125, 98] width 128 height 25
click at [232, 98] on img at bounding box center [225, 98] width 14 height 6
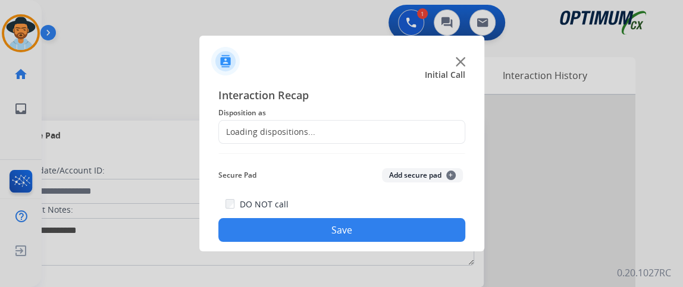
click at [340, 123] on div "Loading dispositions..." at bounding box center [341, 132] width 247 height 24
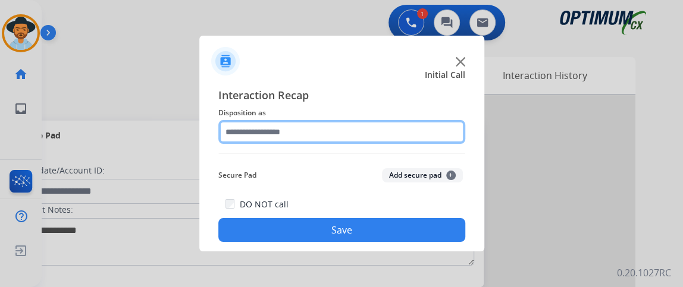
click at [351, 137] on input "text" at bounding box center [341, 132] width 247 height 24
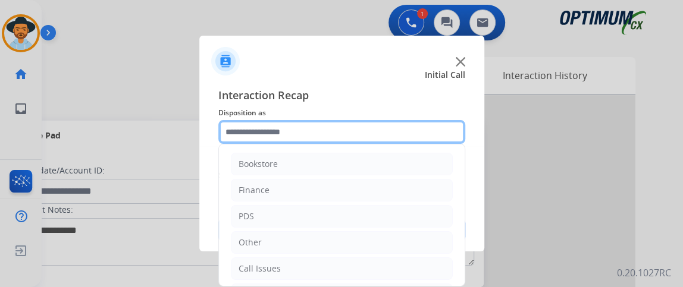
scroll to position [78, 0]
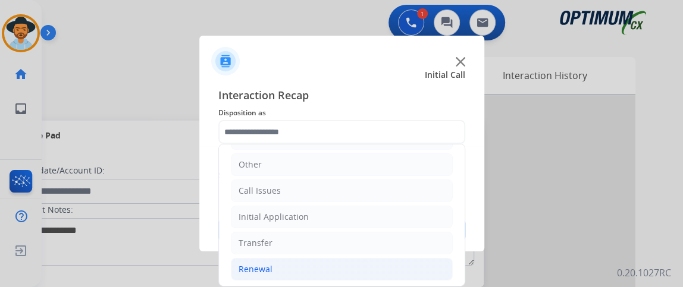
click at [363, 268] on li "Renewal" at bounding box center [342, 269] width 222 height 23
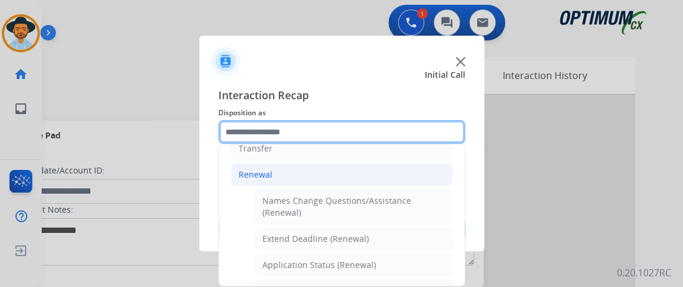
scroll to position [180, 0]
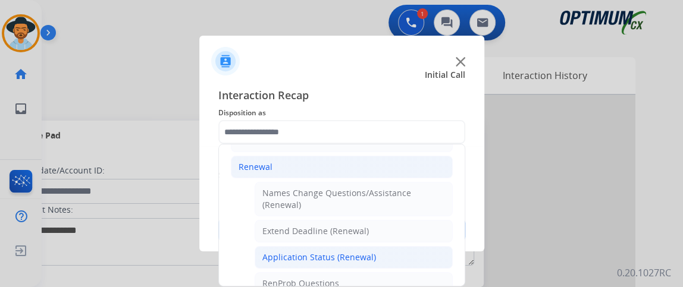
click at [423, 249] on li "Application Status (Renewal)" at bounding box center [354, 257] width 198 height 23
type input "**********"
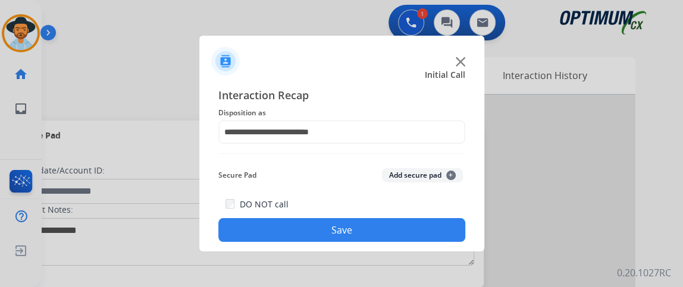
click at [413, 233] on button "Save" at bounding box center [341, 230] width 247 height 24
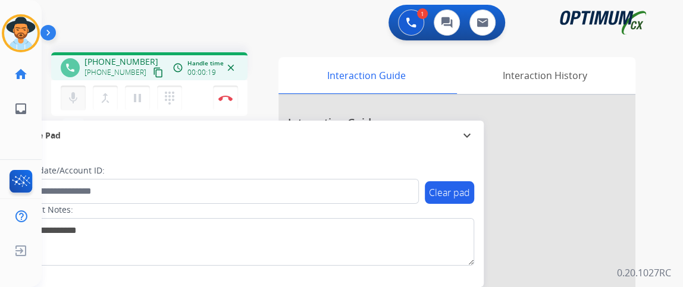
click at [83, 92] on button "mic Mute" at bounding box center [73, 98] width 25 height 25
click at [152, 70] on button "content_copy" at bounding box center [158, 72] width 14 height 14
click at [80, 95] on button "mic_off Mute" at bounding box center [73, 98] width 25 height 25
click at [76, 91] on mat-icon "mic" at bounding box center [73, 98] width 14 height 14
click at [76, 91] on mat-icon "mic_off" at bounding box center [73, 98] width 14 height 14
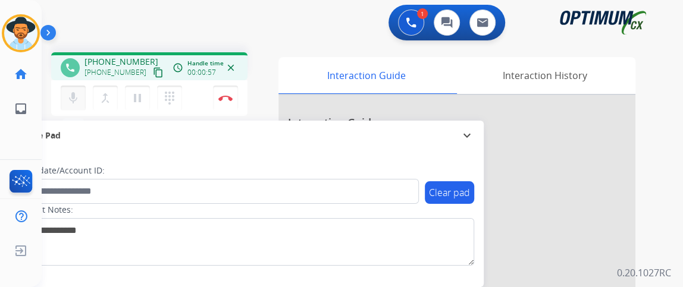
click at [76, 91] on mat-icon "mic" at bounding box center [73, 98] width 14 height 14
click at [77, 91] on mat-icon "mic_off" at bounding box center [73, 98] width 14 height 14
click at [222, 96] on img at bounding box center [225, 98] width 14 height 6
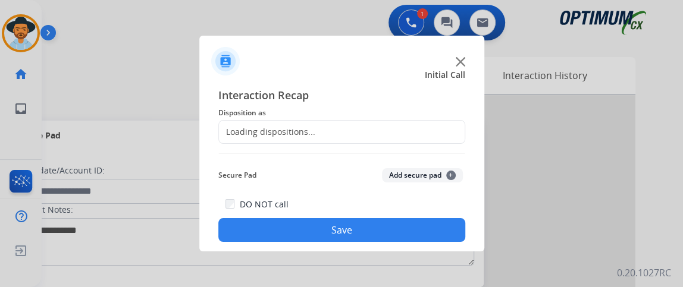
click at [340, 142] on div "Loading dispositions..." at bounding box center [341, 132] width 247 height 24
click at [347, 136] on div "Loading dispositions..." at bounding box center [341, 132] width 247 height 24
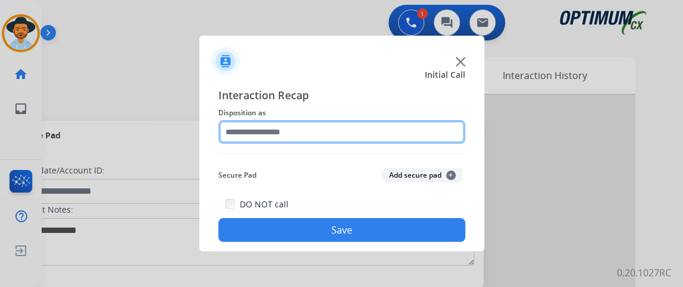
click at [357, 135] on input "text" at bounding box center [341, 132] width 247 height 24
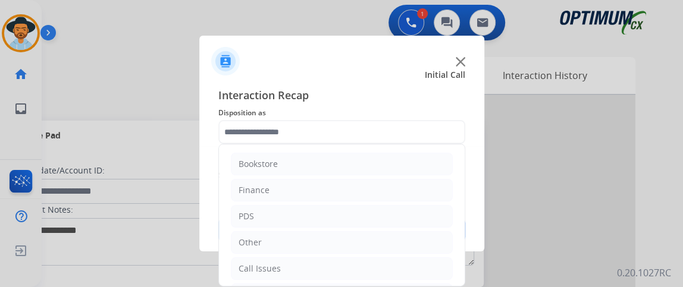
click at [455, 167] on ul "Bookstore Finance PDS Other Call Issues Initial Application Transfer Renewal" at bounding box center [342, 256] width 246 height 222
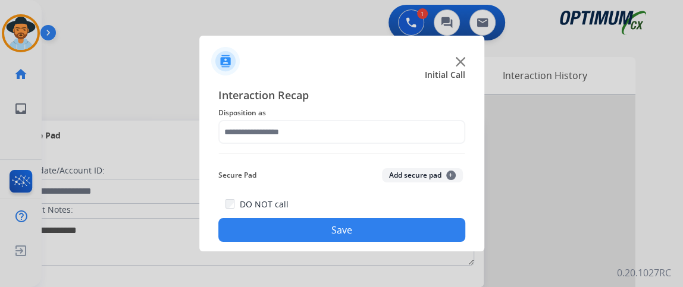
drag, startPoint x: 462, startPoint y: 171, endPoint x: 462, endPoint y: 209, distance: 37.5
click at [462, 209] on div "Interaction Recap Disposition as Secure Pad Add secure pad + DO NOT call Save" at bounding box center [341, 164] width 247 height 155
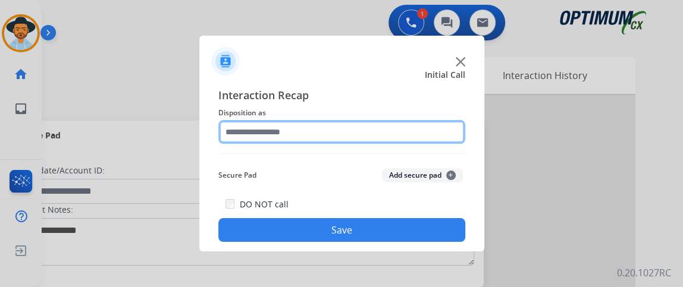
click at [418, 130] on input "text" at bounding box center [341, 132] width 247 height 24
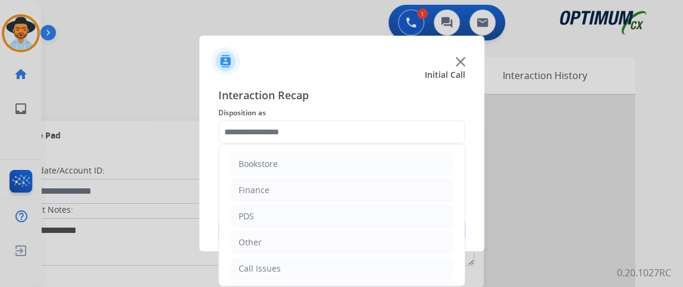
drag, startPoint x: 451, startPoint y: 170, endPoint x: 451, endPoint y: 242, distance: 72.6
click at [451, 244] on ul "Bookstore Finance PDS Other Call Issues Initial Application Transfer Renewal" at bounding box center [342, 256] width 246 height 222
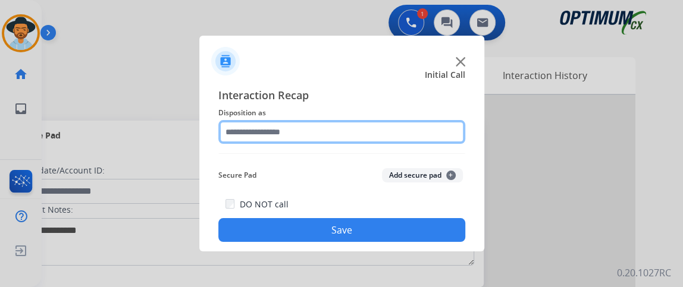
click at [428, 129] on input "text" at bounding box center [341, 132] width 247 height 24
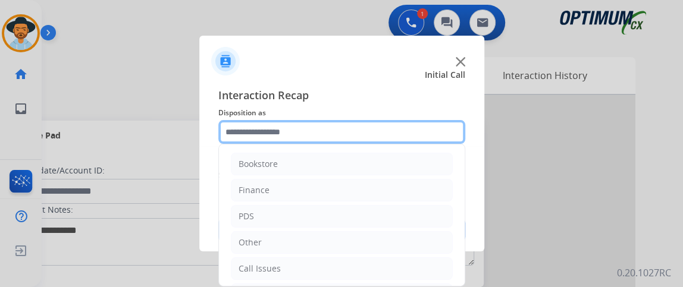
scroll to position [78, 0]
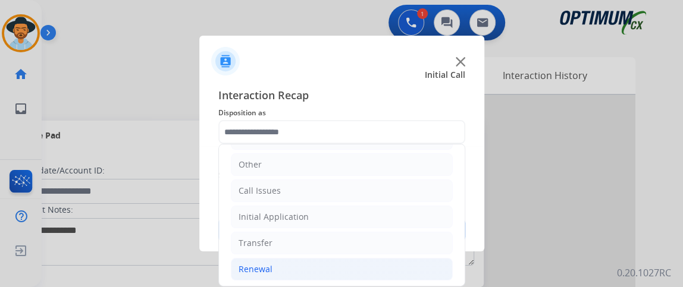
click at [371, 259] on li "Renewal" at bounding box center [342, 269] width 222 height 23
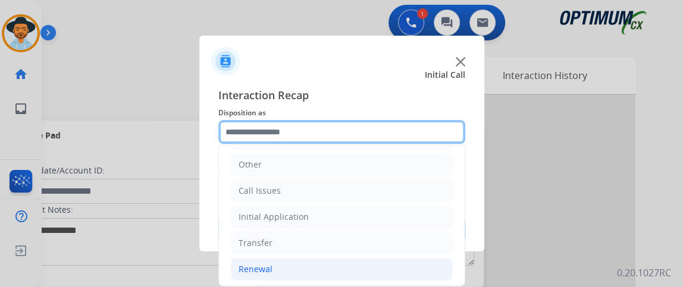
scroll to position [207, 0]
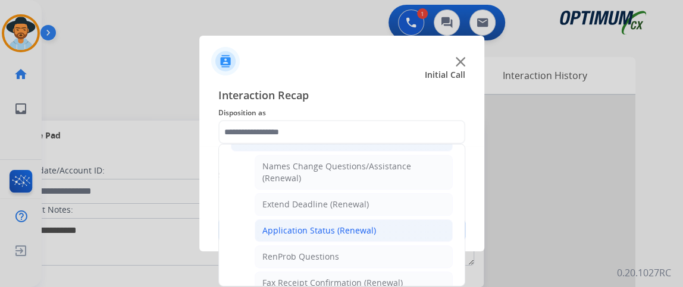
click at [404, 234] on li "Application Status (Renewal)" at bounding box center [354, 230] width 198 height 23
type input "**********"
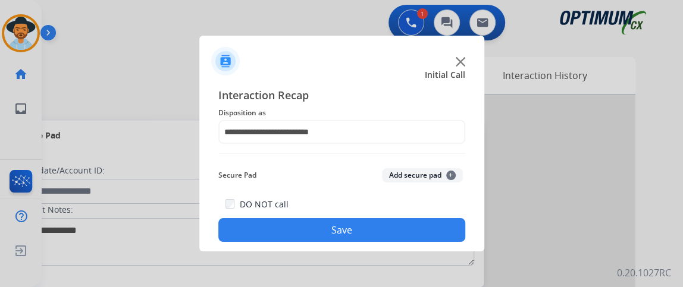
click at [403, 234] on button "Save" at bounding box center [341, 230] width 247 height 24
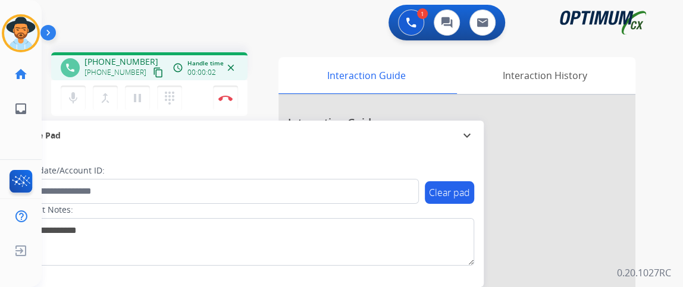
click at [153, 70] on mat-icon "content_copy" at bounding box center [158, 72] width 11 height 11
click at [75, 95] on mat-icon "mic" at bounding box center [73, 98] width 14 height 14
click at [71, 102] on mat-icon "mic_off" at bounding box center [73, 98] width 14 height 14
click at [77, 98] on mat-icon "mic" at bounding box center [73, 98] width 14 height 14
click at [82, 90] on button "mic_off Mute" at bounding box center [73, 98] width 25 height 25
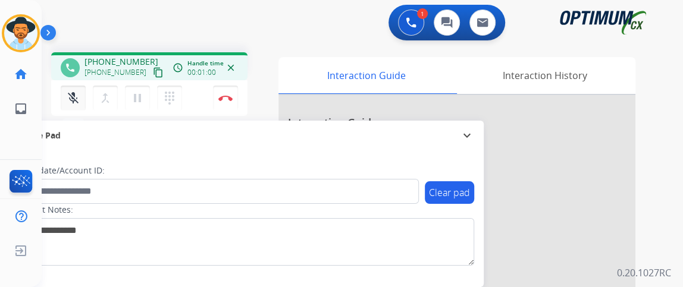
click at [82, 90] on button "mic_off Mute" at bounding box center [73, 98] width 25 height 25
click at [77, 95] on mat-icon "mic" at bounding box center [73, 98] width 14 height 14
click at [78, 98] on mat-icon "mic_off" at bounding box center [73, 98] width 14 height 14
click at [78, 98] on mat-icon "mic" at bounding box center [73, 98] width 14 height 14
click at [77, 101] on mat-icon "mic_off" at bounding box center [73, 98] width 14 height 14
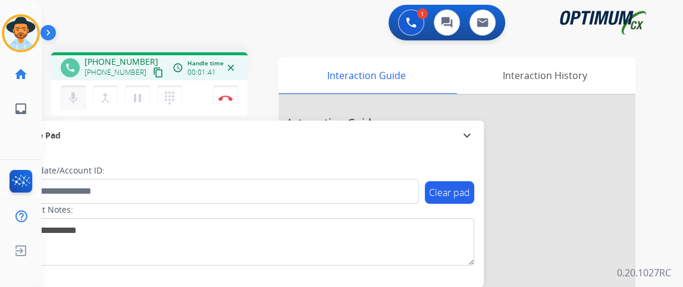
click at [80, 104] on button "mic Mute" at bounding box center [73, 98] width 25 height 25
click at [76, 99] on mat-icon "mic_off" at bounding box center [73, 98] width 14 height 14
click at [231, 98] on img at bounding box center [225, 98] width 14 height 6
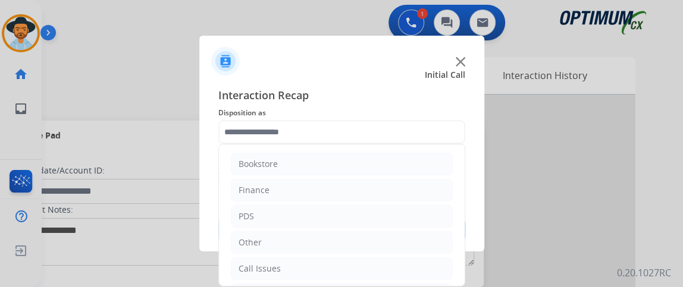
scroll to position [78, 0]
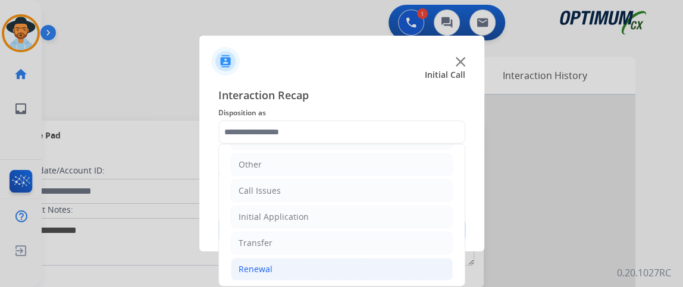
click at [356, 266] on li "Renewal" at bounding box center [342, 269] width 222 height 23
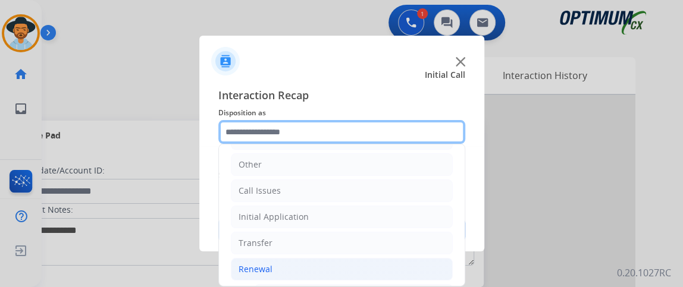
scroll to position [276, 0]
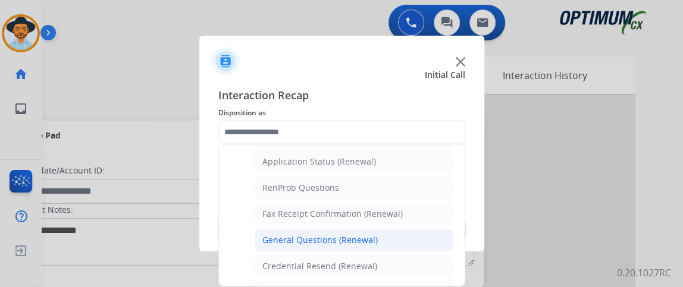
click at [424, 236] on li "General Questions (Renewal)" at bounding box center [354, 240] width 198 height 23
type input "**********"
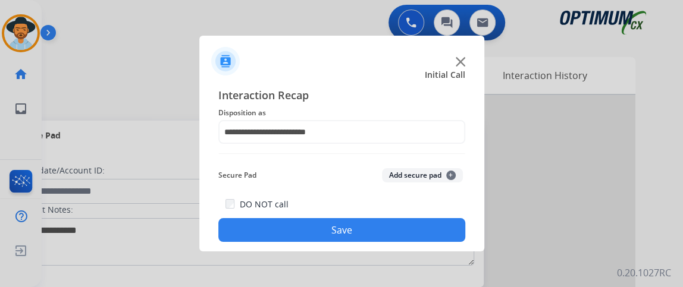
click at [423, 235] on button "Save" at bounding box center [341, 230] width 247 height 24
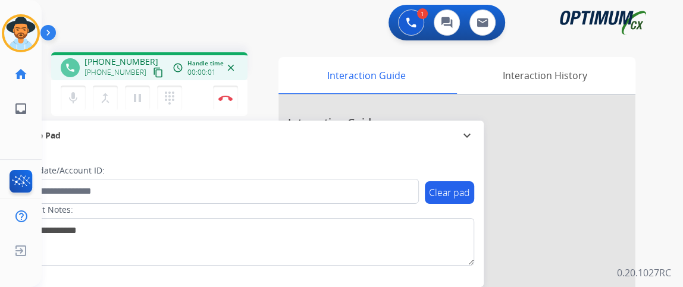
click at [153, 73] on mat-icon "content_copy" at bounding box center [158, 72] width 11 height 11
click at [75, 89] on button "mic Mute" at bounding box center [73, 98] width 25 height 25
click at [67, 87] on button "mic_off Mute" at bounding box center [73, 98] width 25 height 25
click at [68, 109] on button "mic Mute" at bounding box center [73, 98] width 25 height 25
click at [72, 102] on mat-icon "mic_off" at bounding box center [73, 98] width 14 height 14
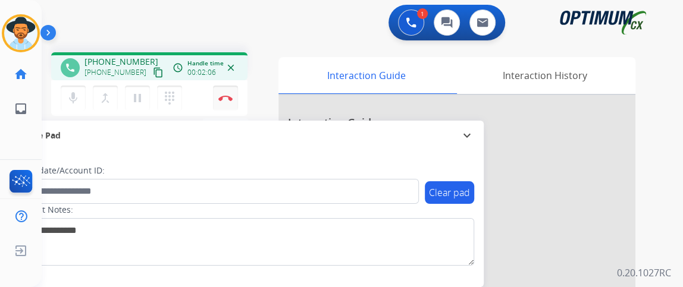
click at [225, 96] on img at bounding box center [225, 98] width 14 height 6
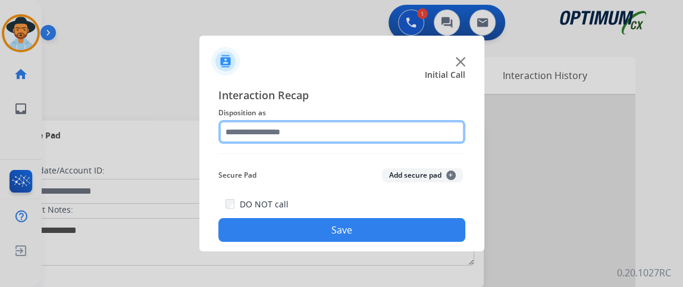
click at [306, 125] on input "text" at bounding box center [341, 132] width 247 height 24
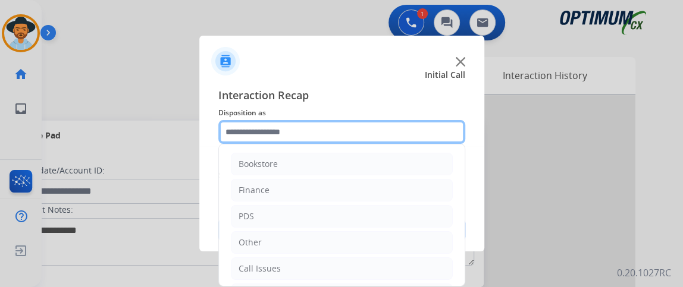
scroll to position [78, 0]
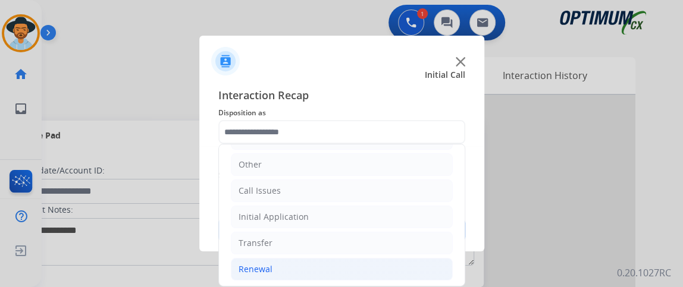
click at [346, 263] on li "Renewal" at bounding box center [342, 269] width 222 height 23
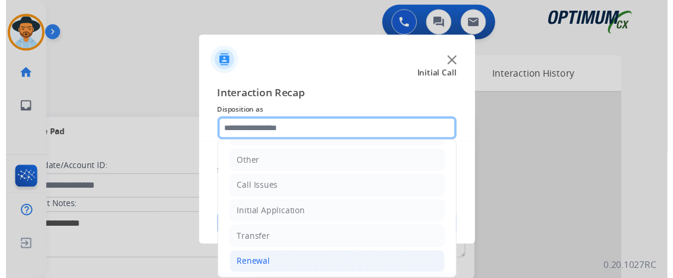
scroll to position [244, 0]
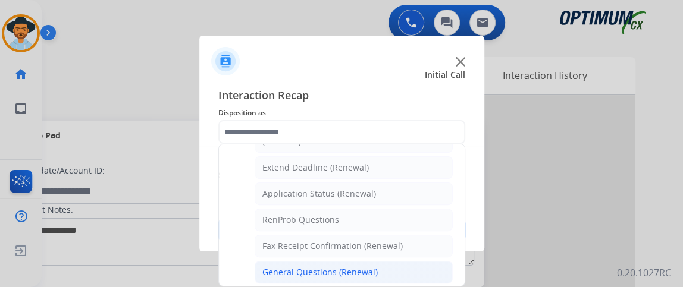
click at [380, 263] on li "General Questions (Renewal)" at bounding box center [354, 272] width 198 height 23
type input "**********"
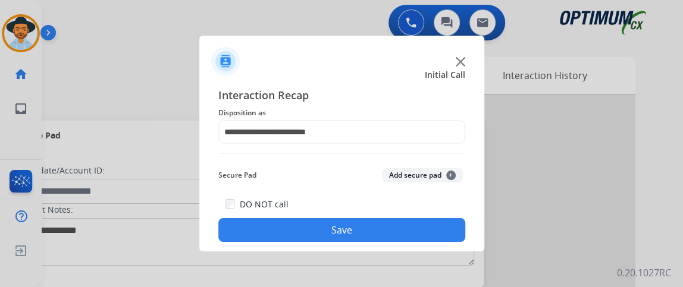
click at [377, 242] on div "DO NOT call Save" at bounding box center [341, 219] width 247 height 45
click at [370, 221] on button "Save" at bounding box center [341, 230] width 247 height 24
